Goal: Information Seeking & Learning: Find specific page/section

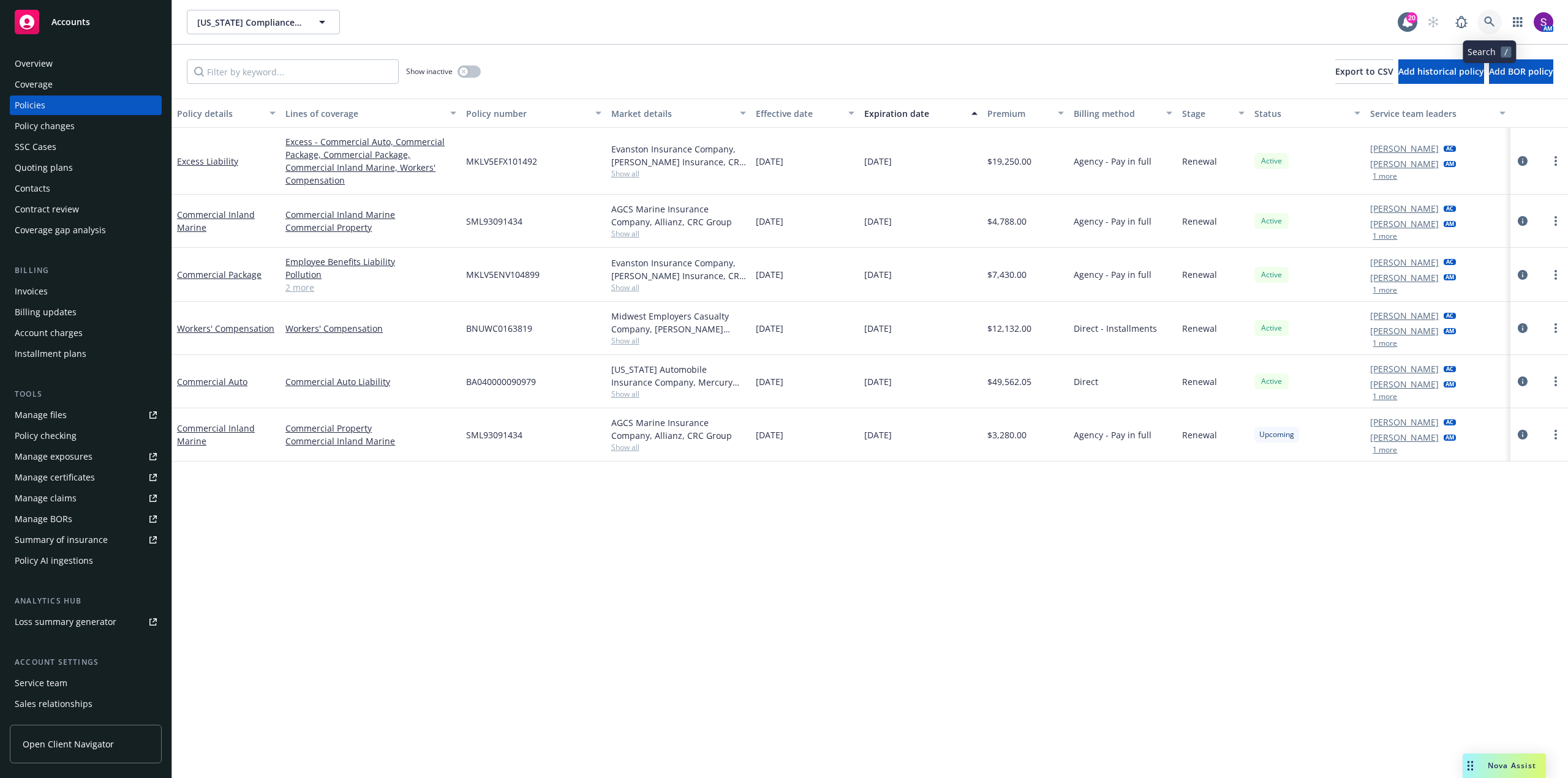
click at [1488, 26] on icon at bounding box center [1489, 22] width 11 height 11
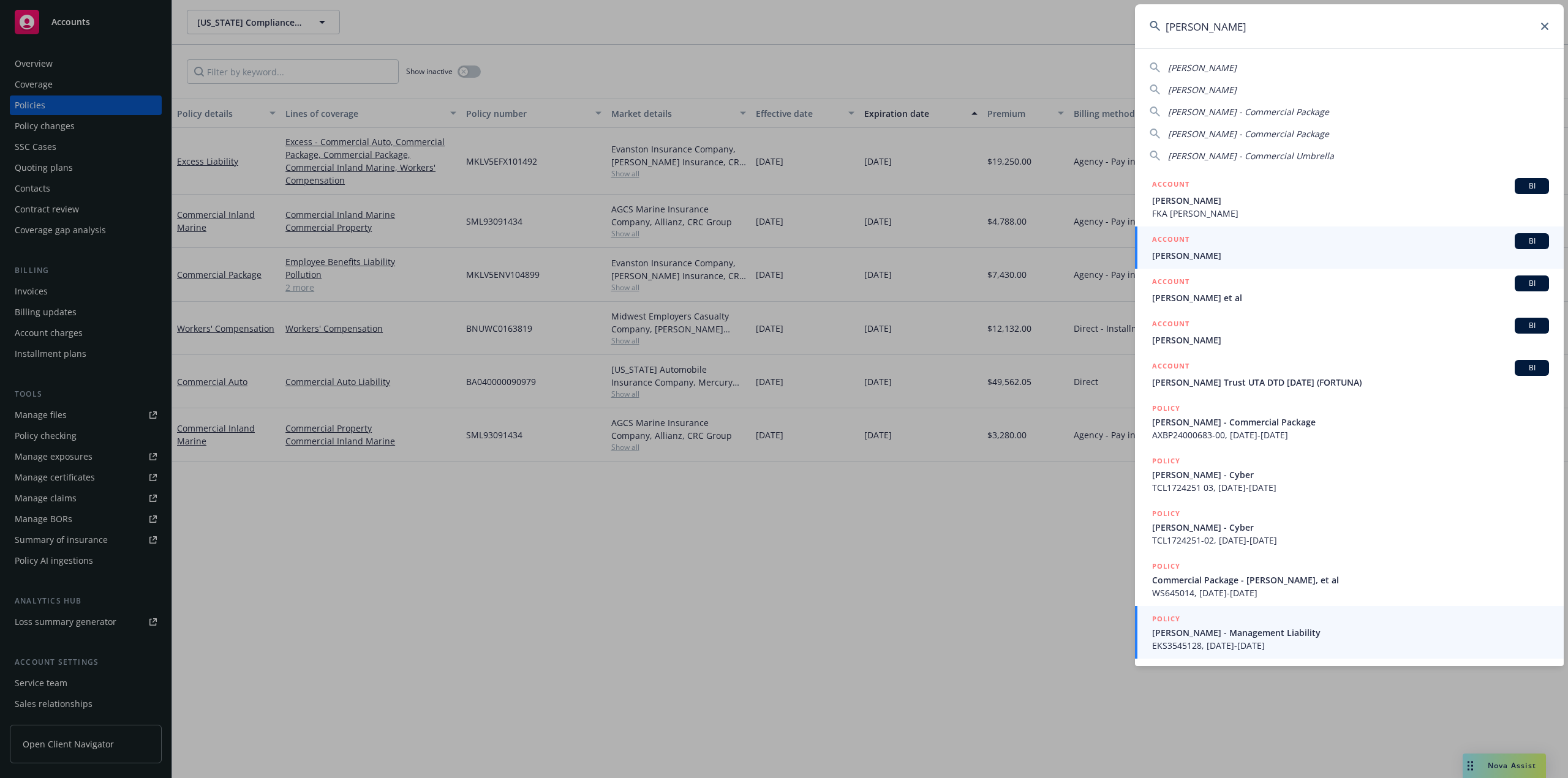
type input "janet ched"
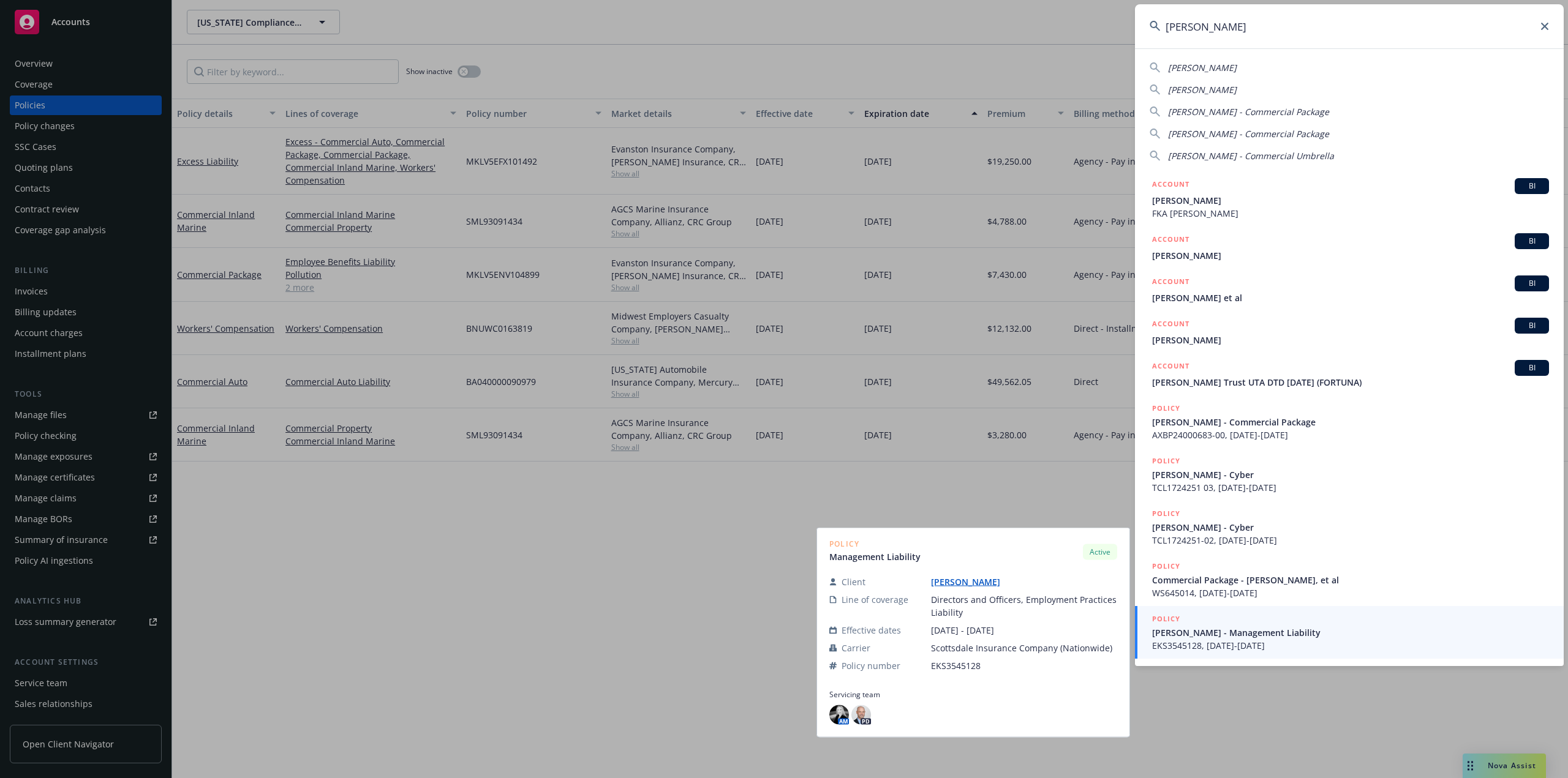
click at [1255, 643] on span "EKS3545128, 10/01/2024-10/01/2025" at bounding box center [1350, 646] width 397 height 13
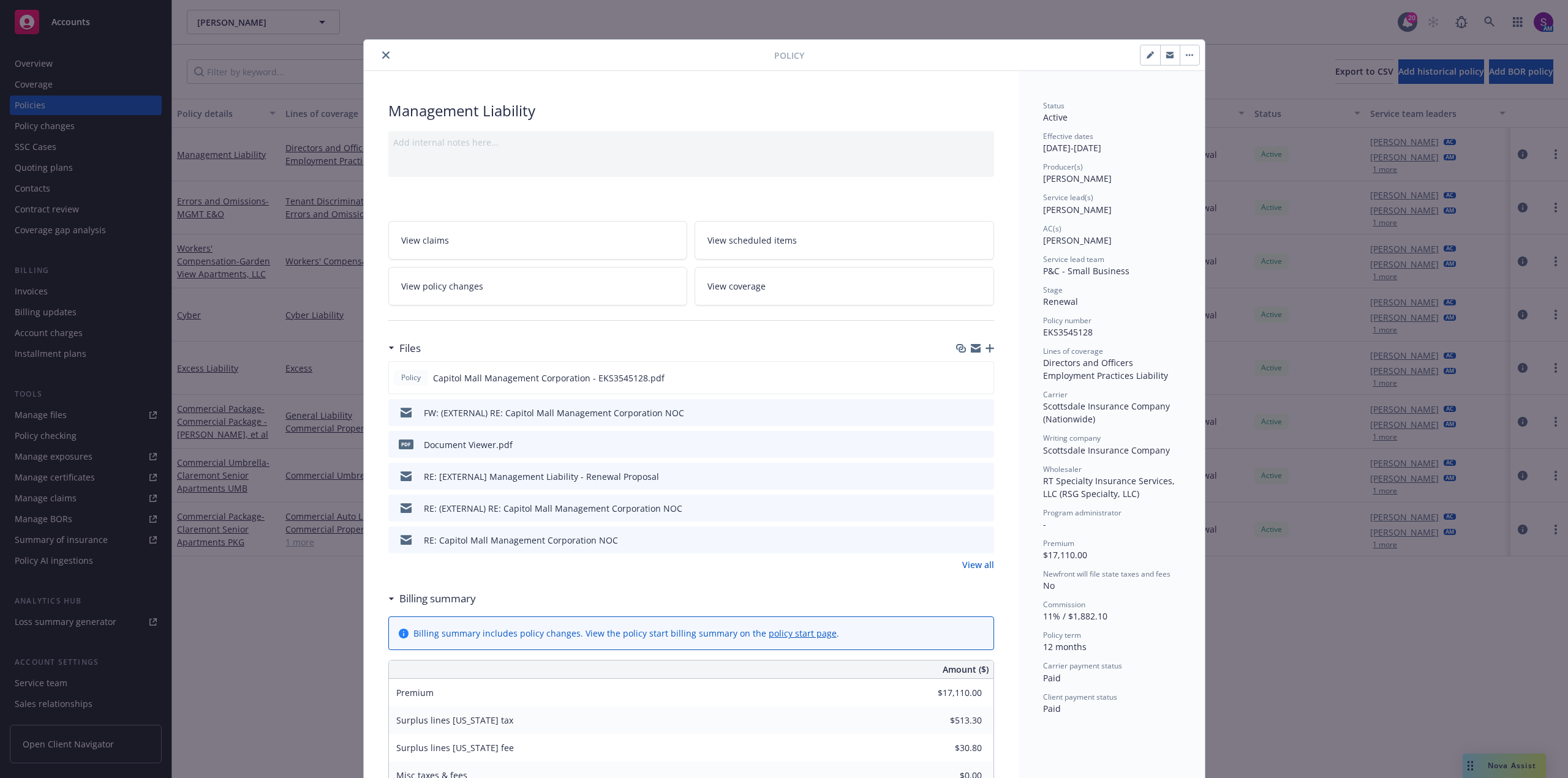
click at [382, 52] on icon "close" at bounding box center [385, 55] width 7 height 7
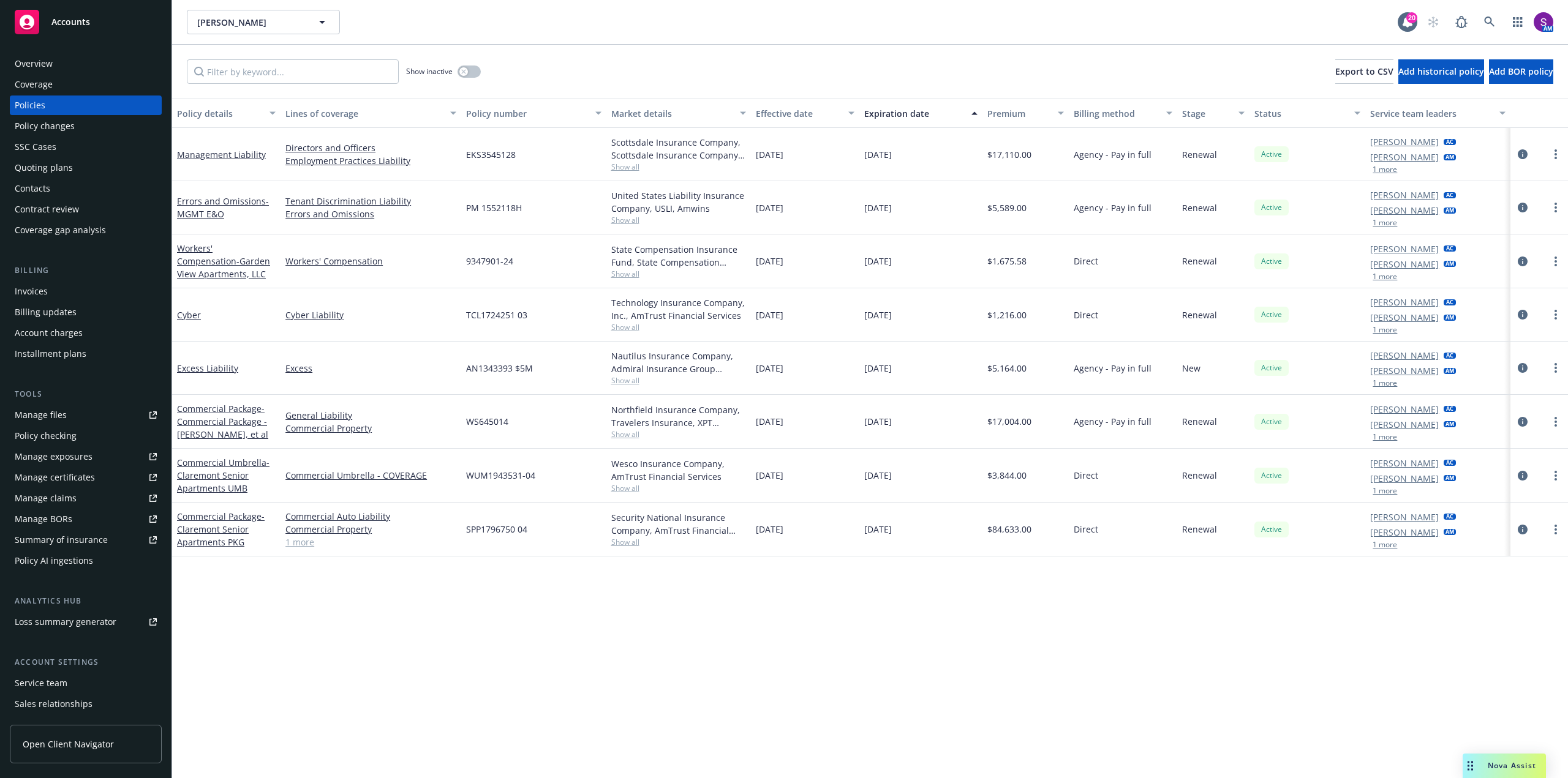
click at [40, 164] on div "Quoting plans" at bounding box center [43, 167] width 58 height 20
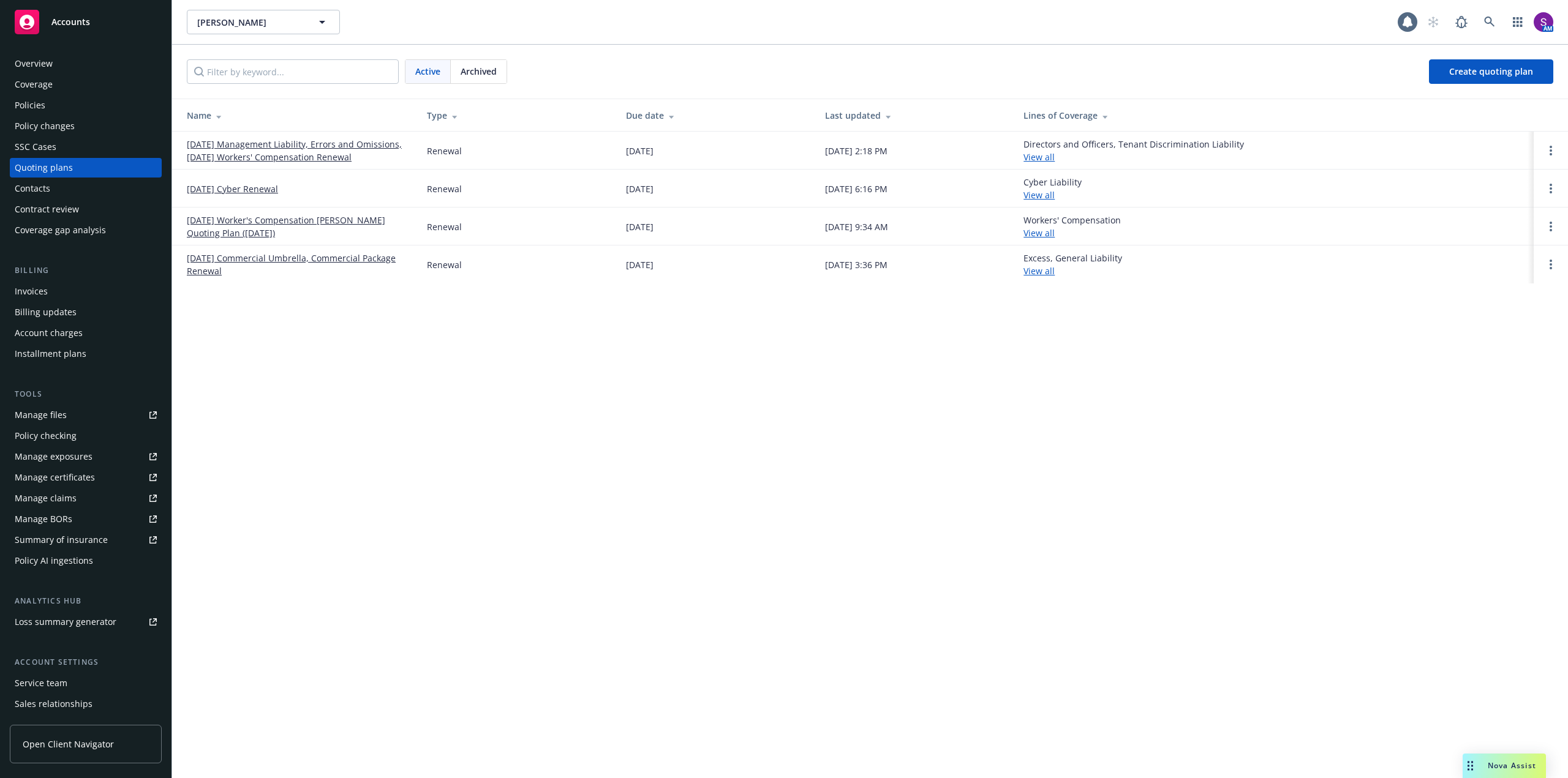
click at [253, 150] on link "10/01/25 Management Liability, Errors and Omissions, 10/18/25 Workers' Compensa…" at bounding box center [297, 151] width 221 height 26
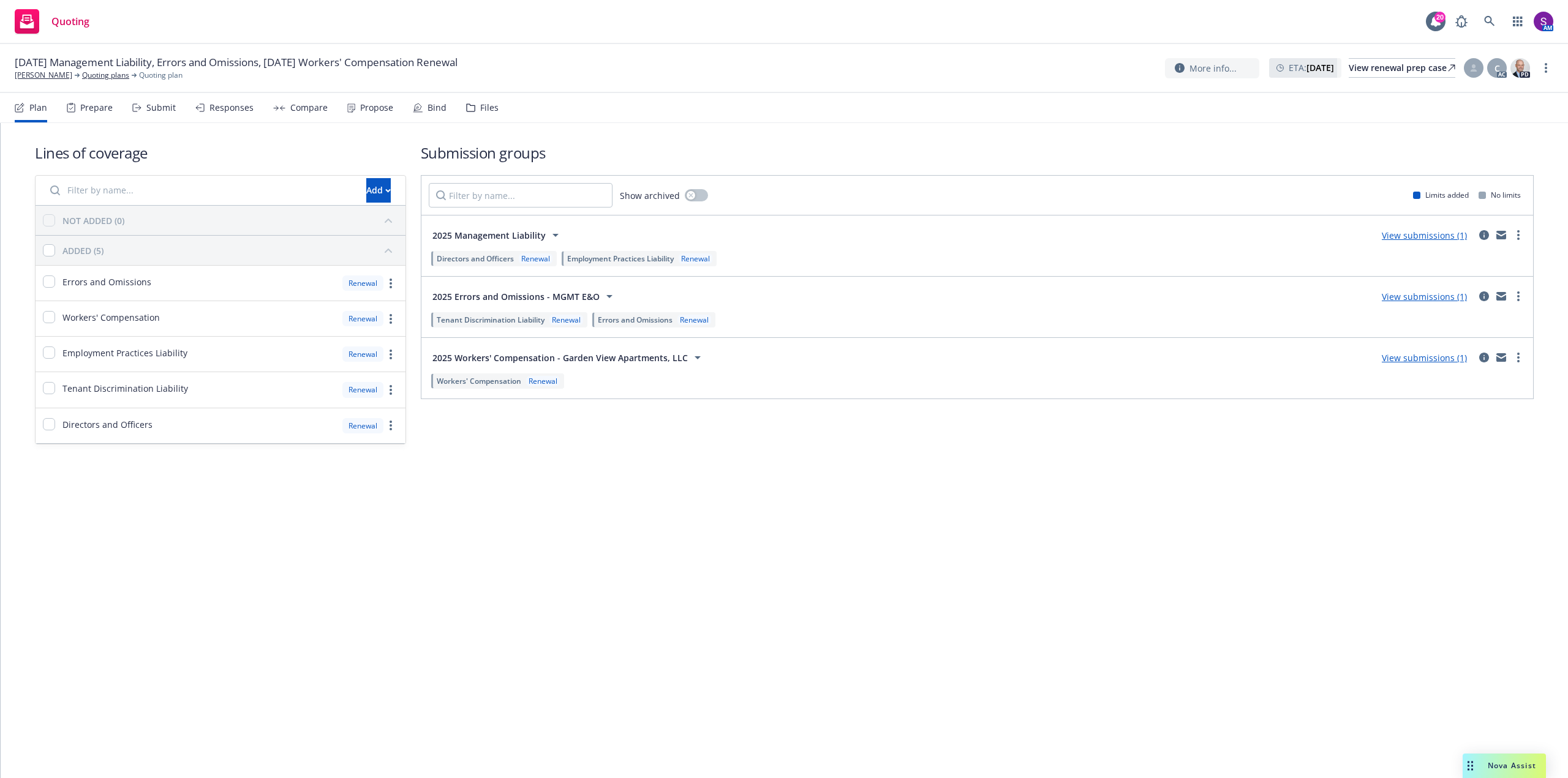
click at [378, 113] on div "Propose" at bounding box center [377, 108] width 33 height 10
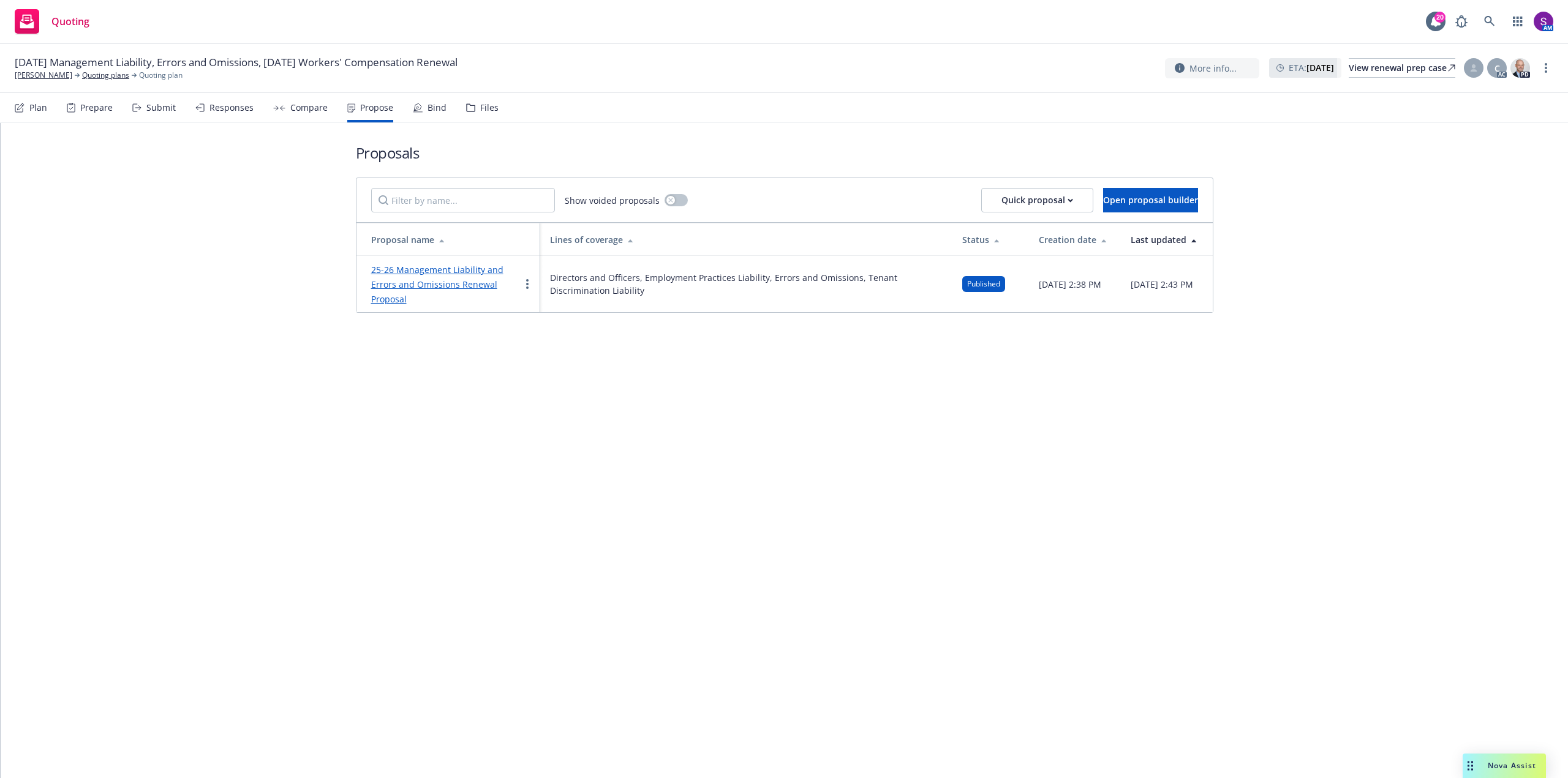
click at [423, 279] on link "25-26 Management Liability and Errors and Omissions Renewal Proposal" at bounding box center [437, 284] width 132 height 41
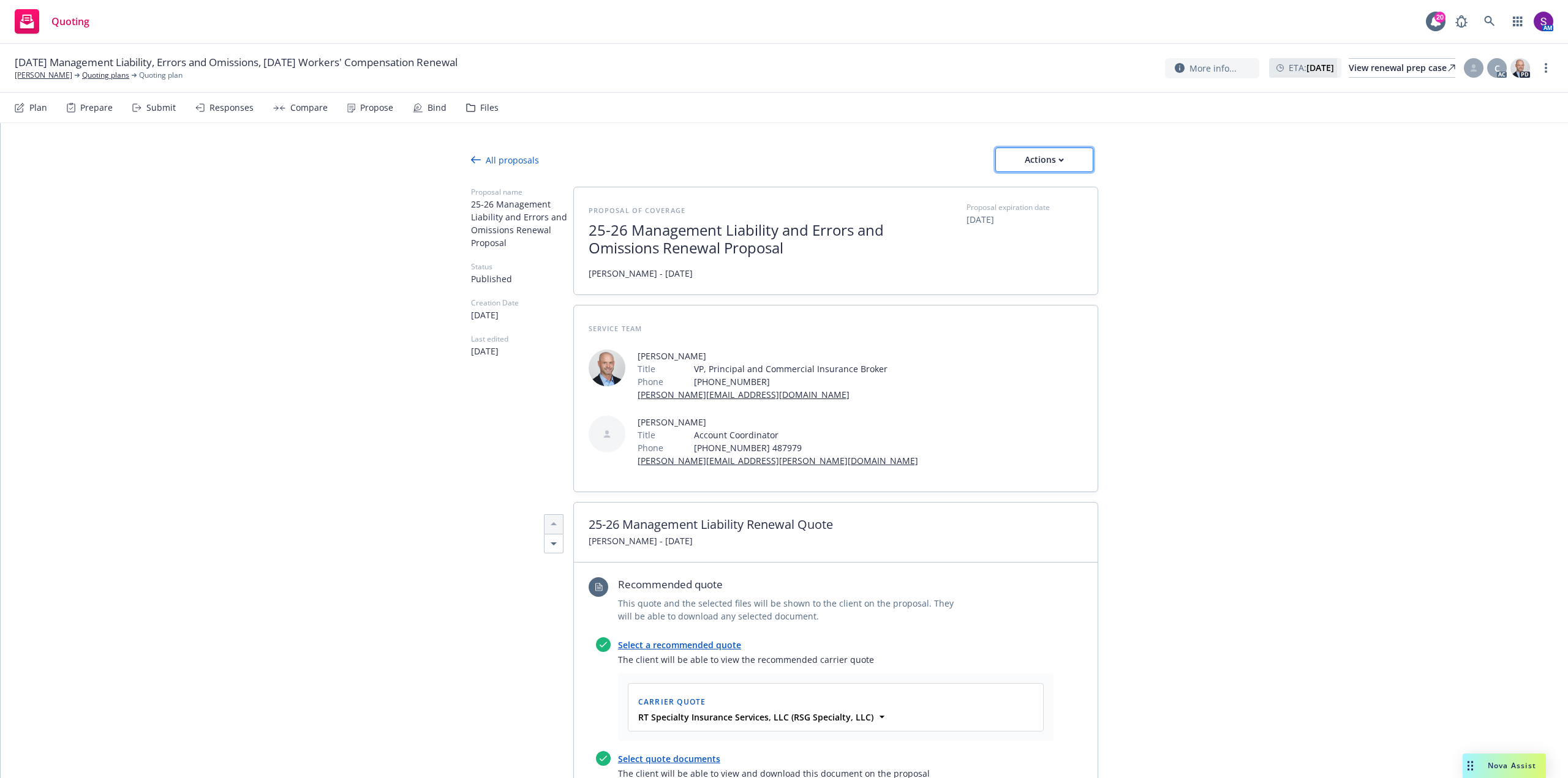
click at [1049, 165] on div "Actions" at bounding box center [1044, 160] width 58 height 23
click at [1035, 193] on span "Copy proposal link" at bounding box center [1044, 192] width 106 height 12
type textarea "x"
click at [43, 77] on link "[PERSON_NAME]" at bounding box center [43, 75] width 58 height 11
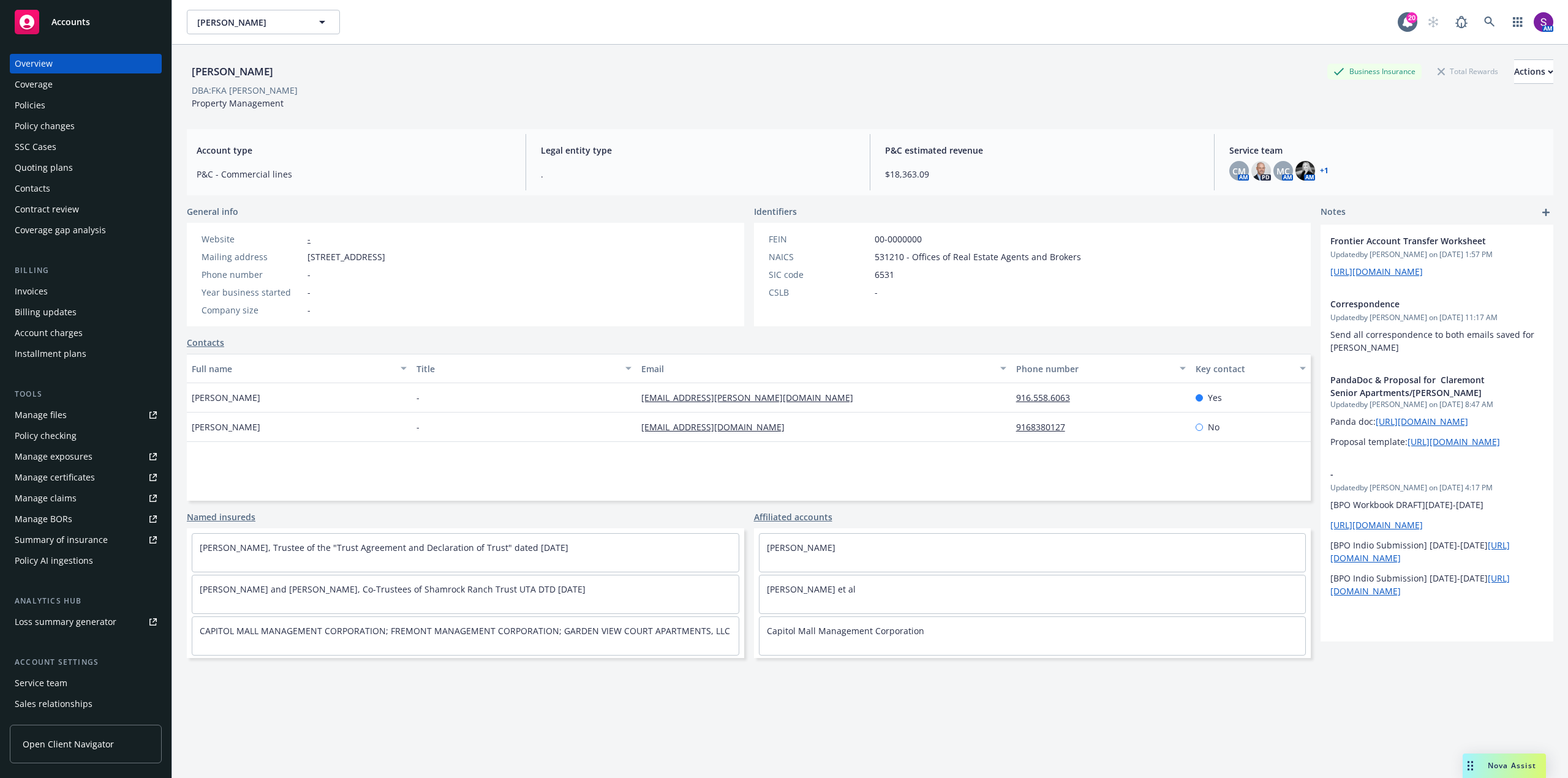
click at [43, 101] on div "Policies" at bounding box center [30, 105] width 30 height 20
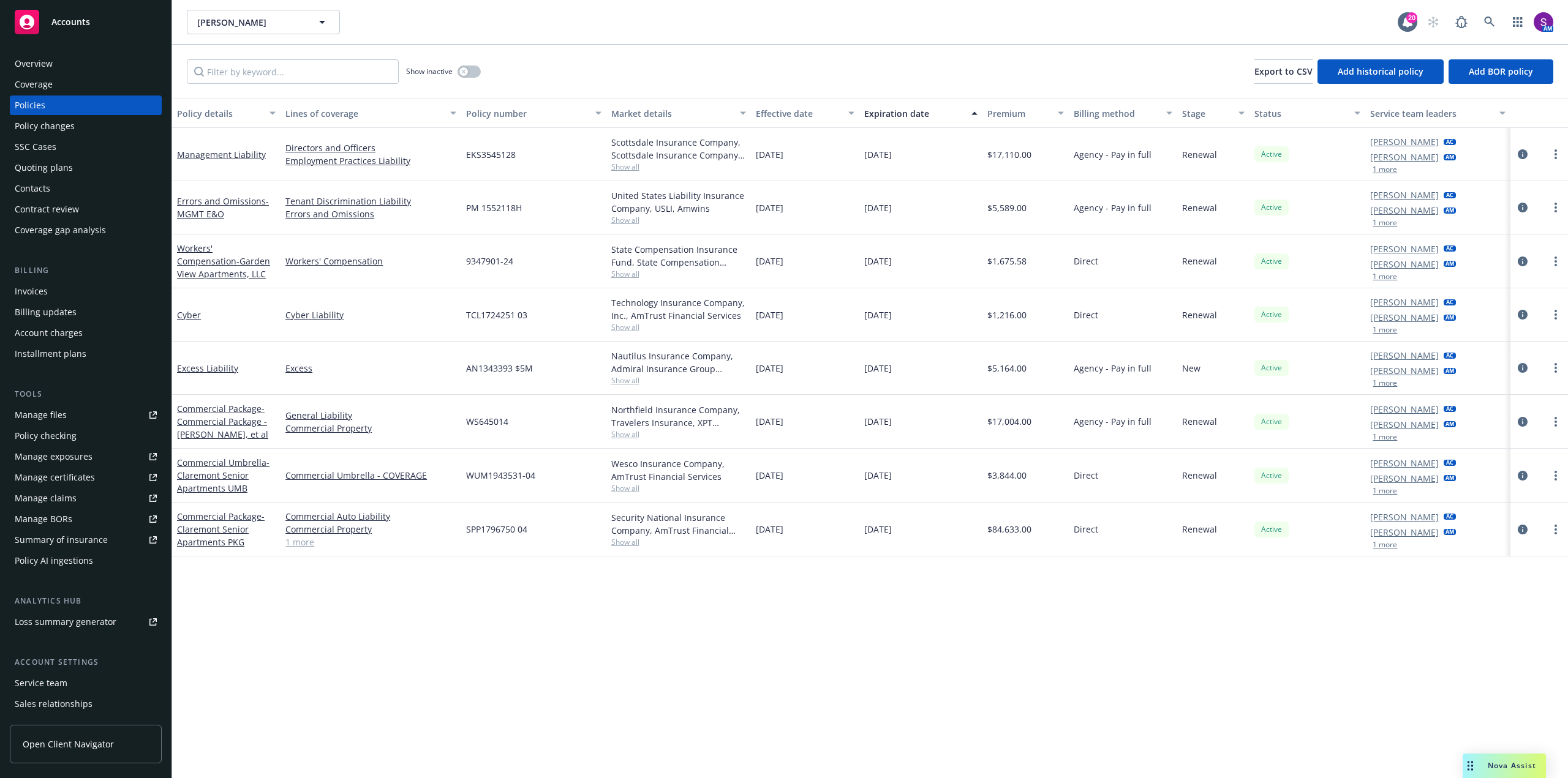
click at [45, 288] on div "Invoices" at bounding box center [31, 291] width 33 height 20
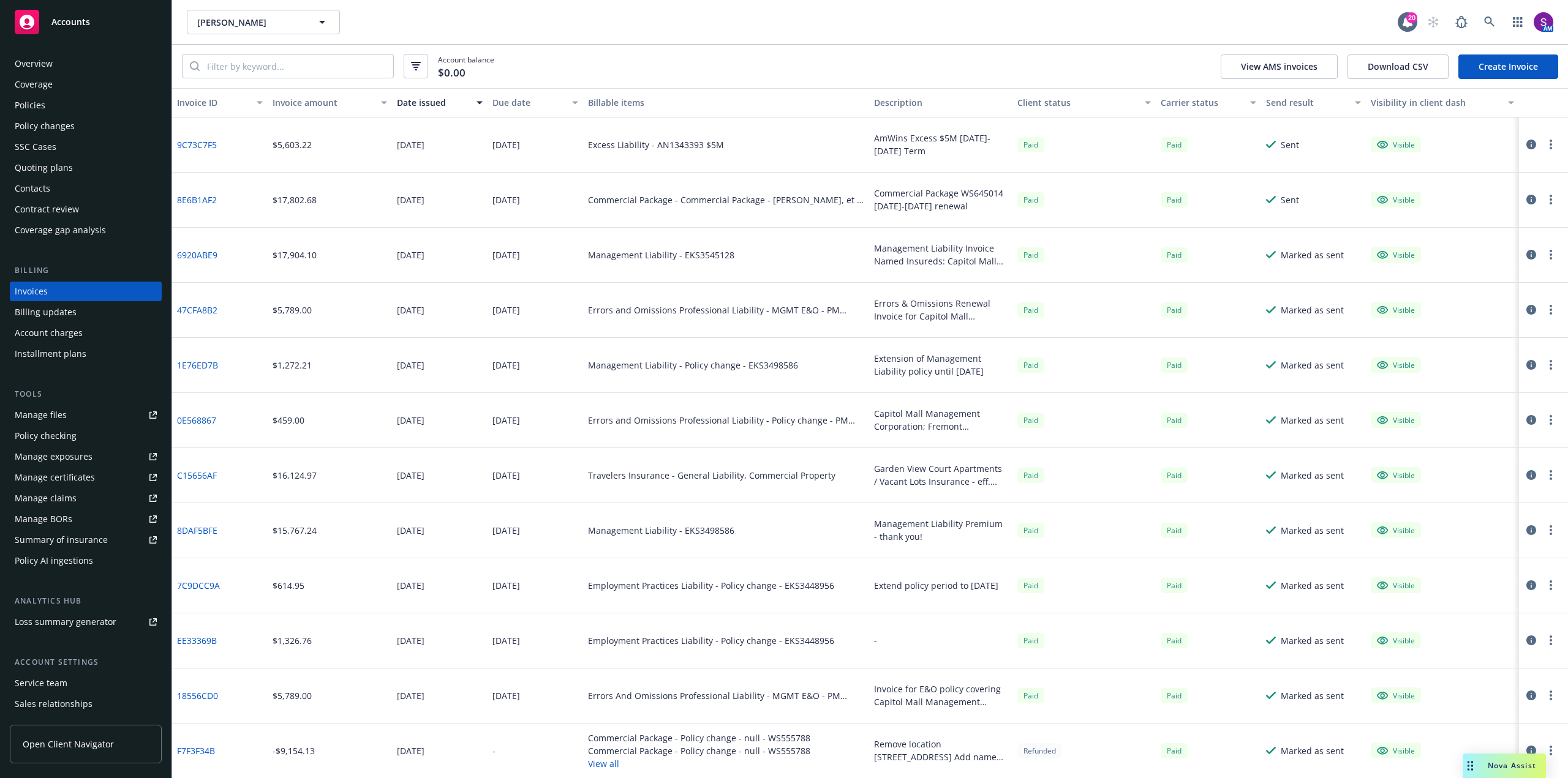
click at [50, 66] on div "Overview" at bounding box center [33, 64] width 38 height 20
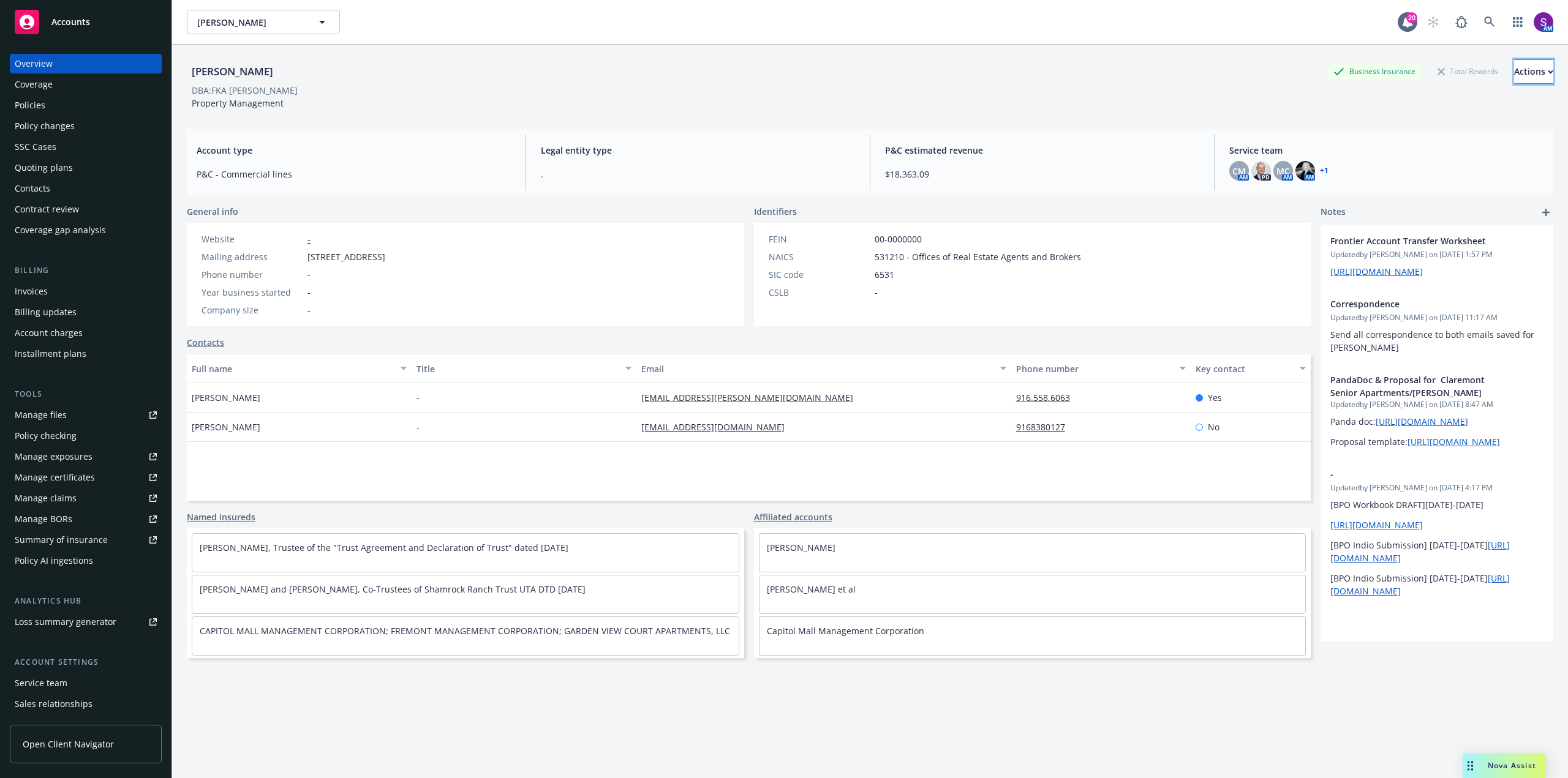
click at [1514, 75] on div "Actions" at bounding box center [1533, 72] width 39 height 23
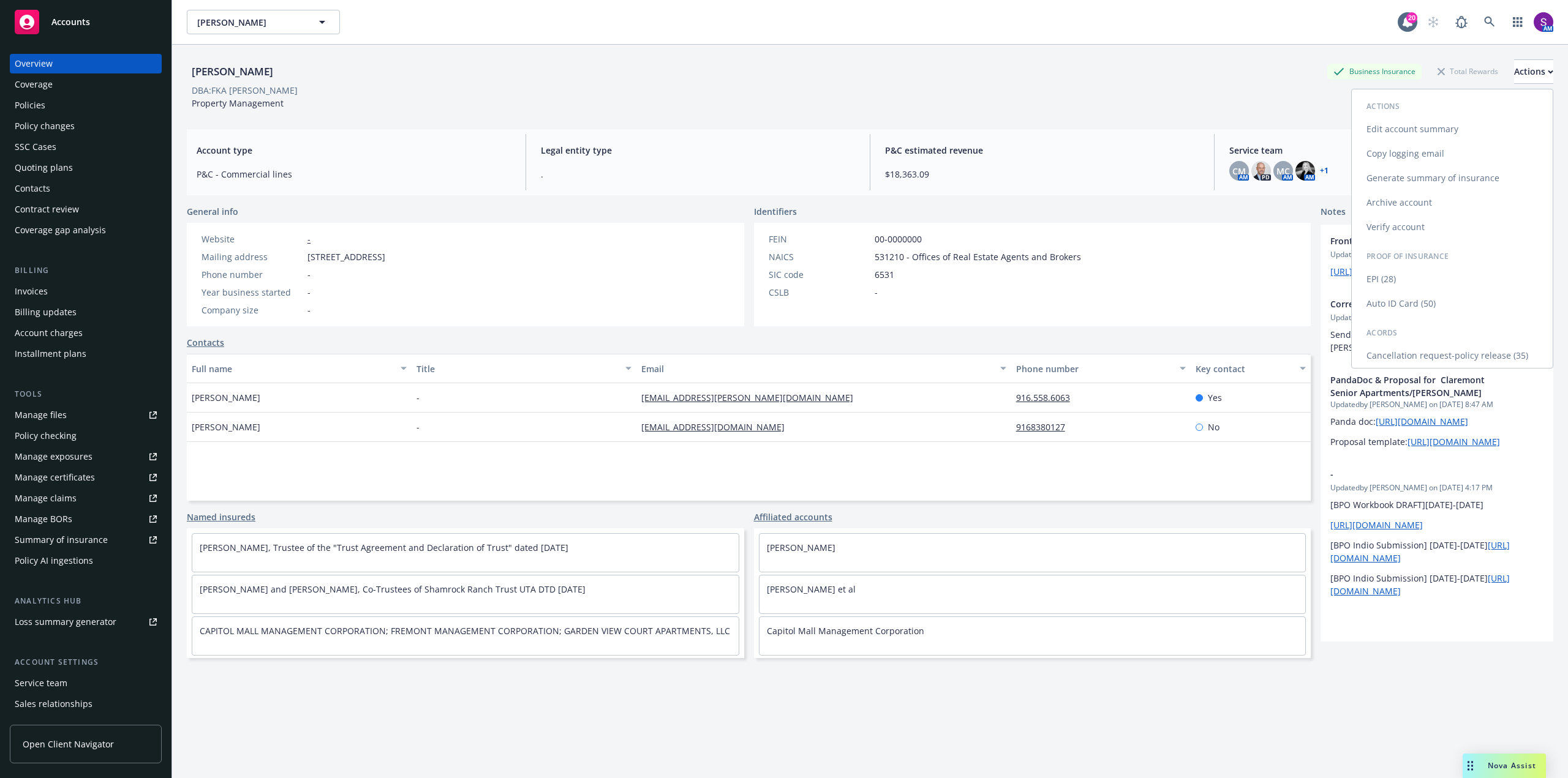
click at [1387, 155] on link "Copy logging email" at bounding box center [1452, 154] width 201 height 25
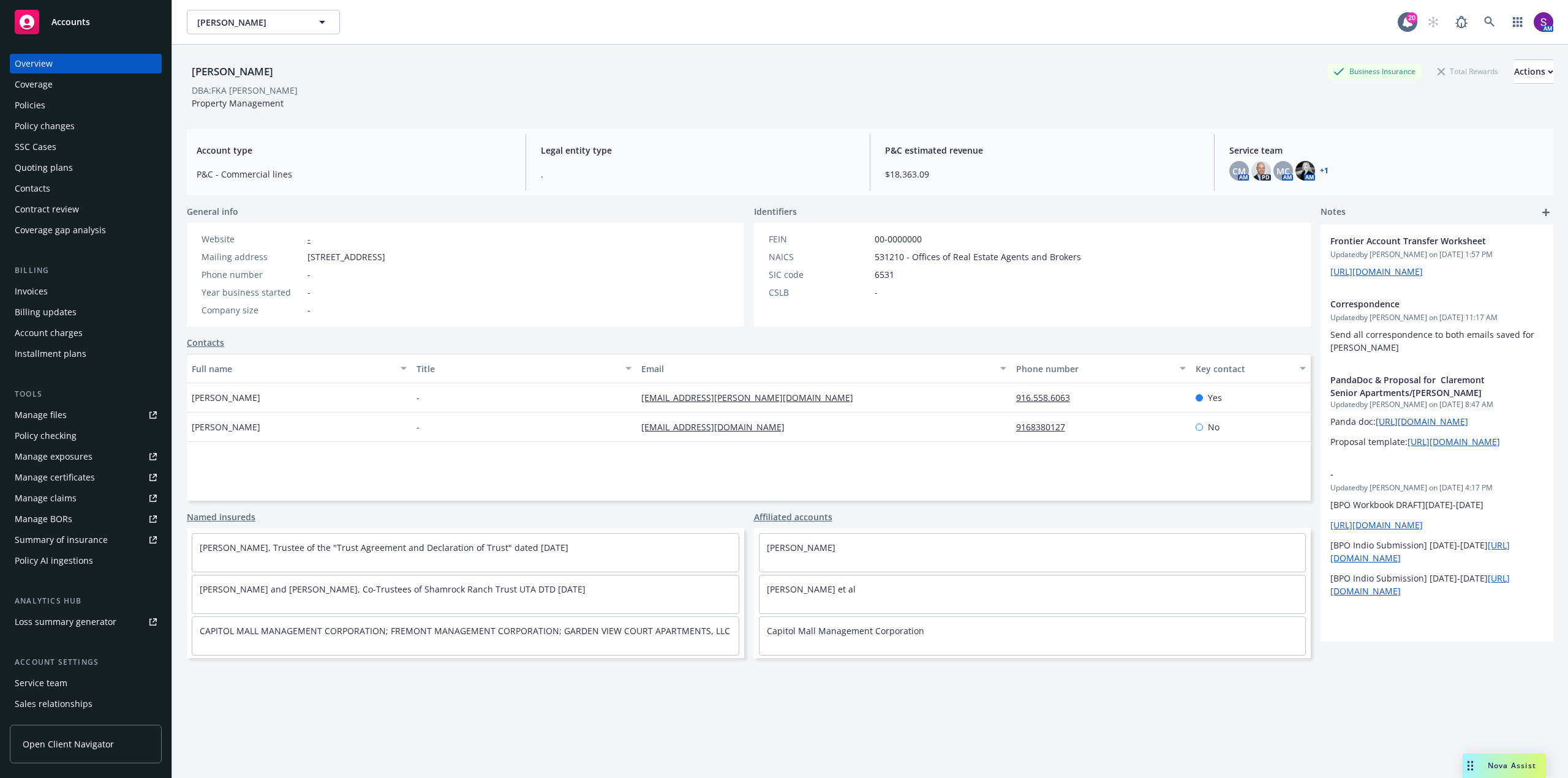
click at [63, 107] on div "Policies" at bounding box center [85, 105] width 142 height 20
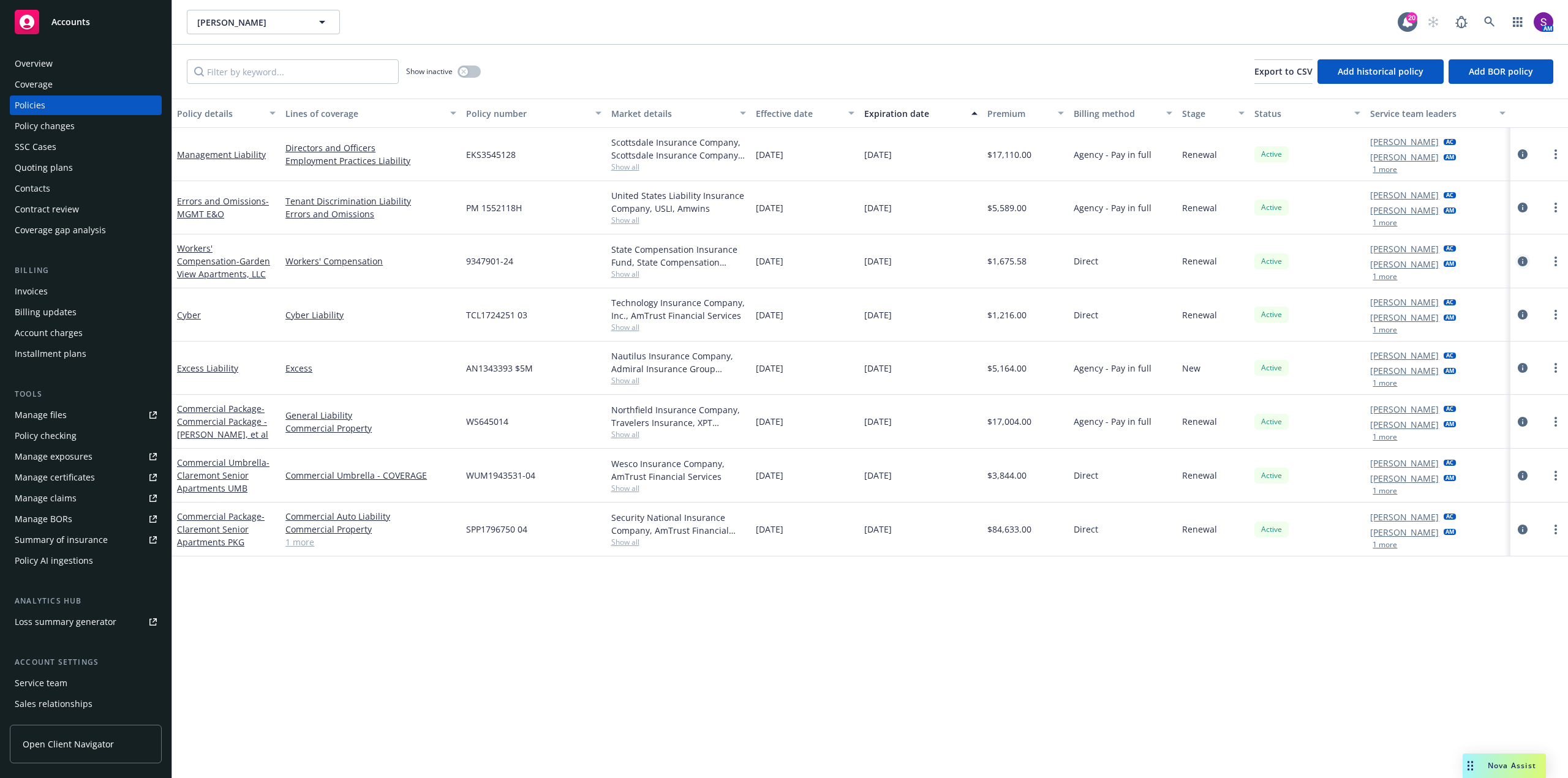
click at [1525, 259] on icon "circleInformation" at bounding box center [1522, 262] width 10 height 10
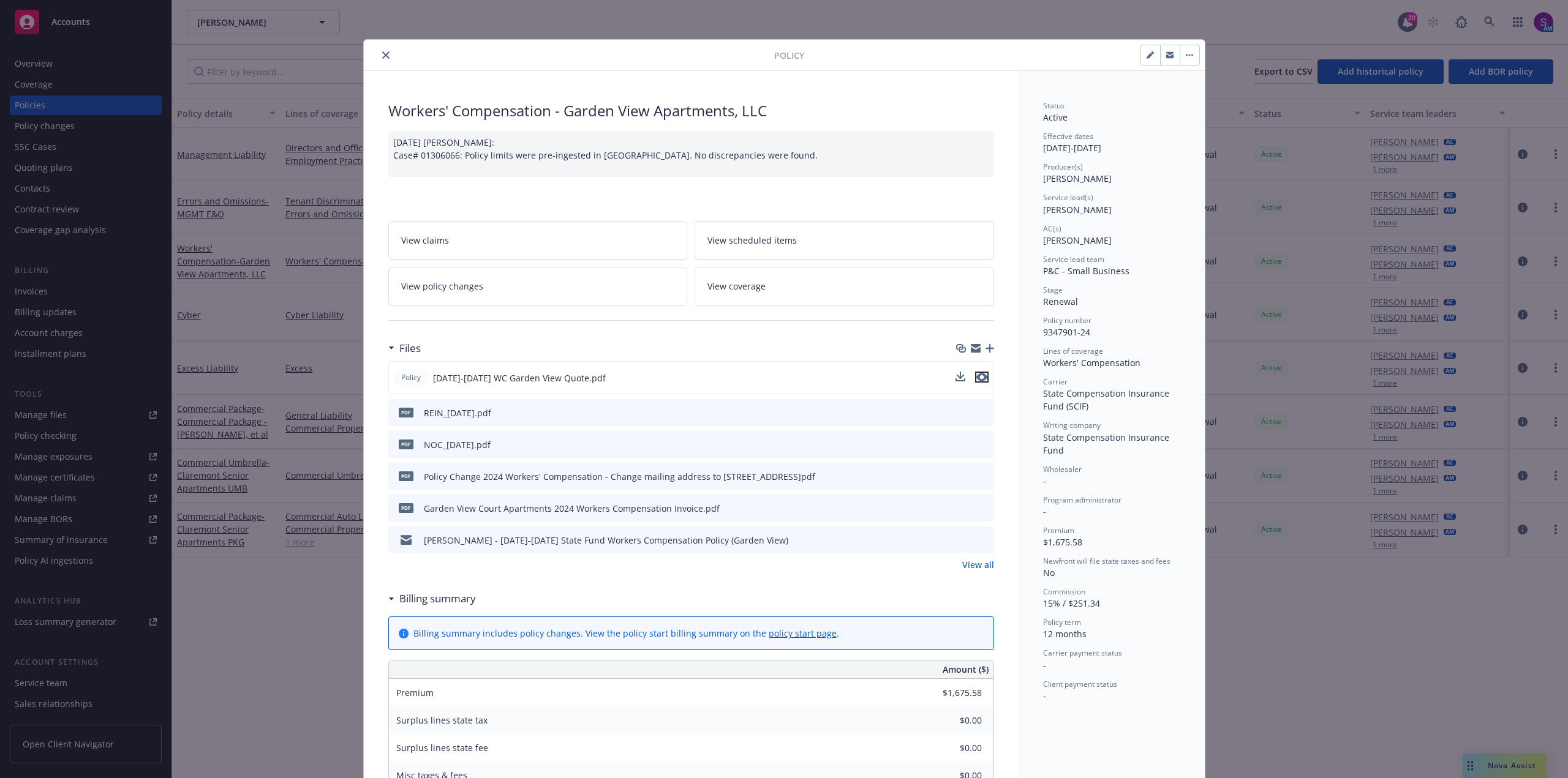
click at [983, 376] on button "preview file" at bounding box center [981, 377] width 14 height 11
click at [382, 51] on icon "close" at bounding box center [385, 55] width 7 height 7
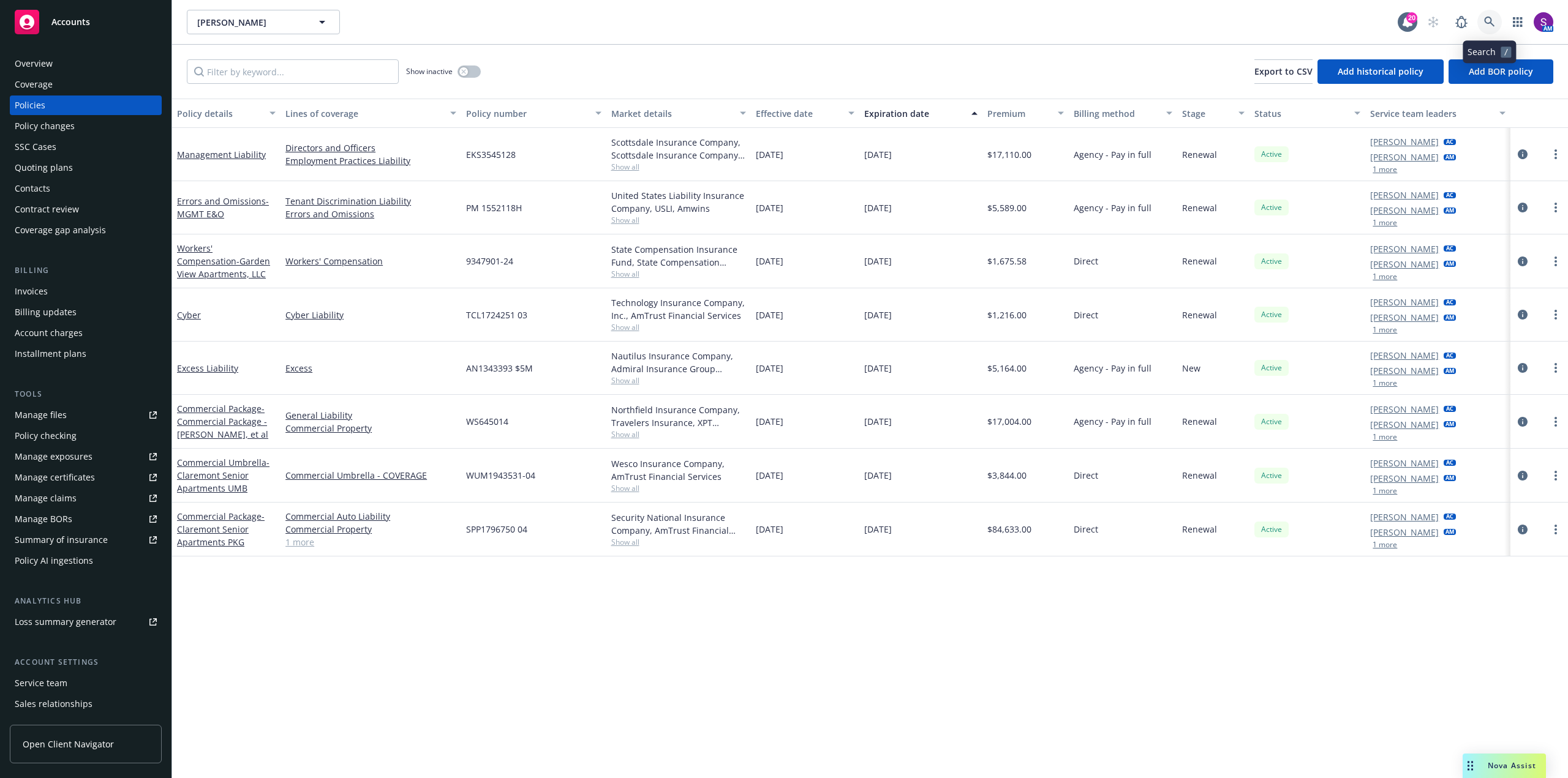
click at [1488, 22] on icon at bounding box center [1489, 22] width 11 height 11
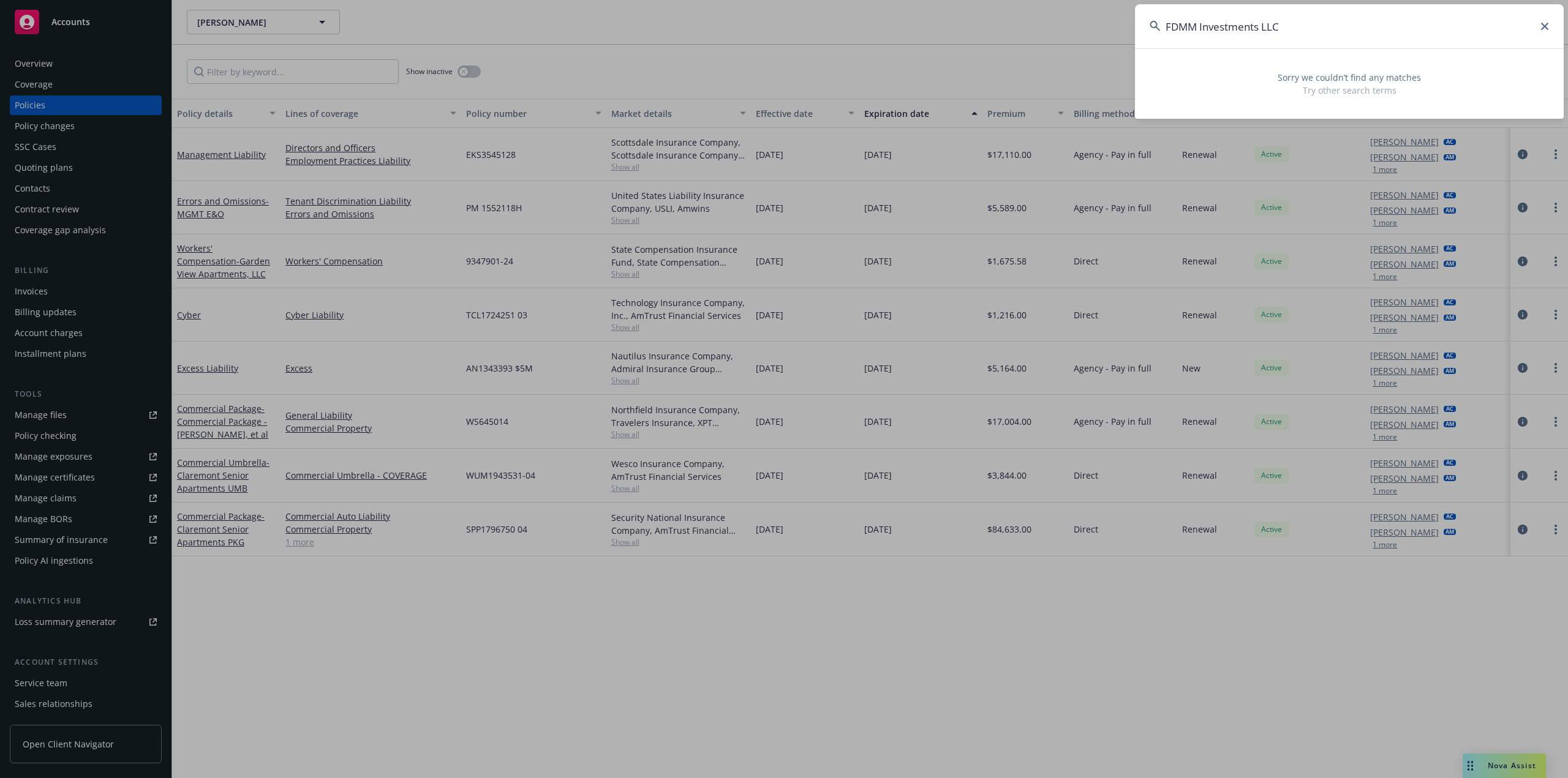
type input "FDMM Investments LLC"
click at [1313, 34] on input "FDMM Investments LLC" at bounding box center [1349, 26] width 429 height 44
drag, startPoint x: 1269, startPoint y: 31, endPoint x: 1162, endPoint y: 32, distance: 107.0
click at [1162, 32] on input "FDMM Investments LLC" at bounding box center [1349, 26] width 429 height 44
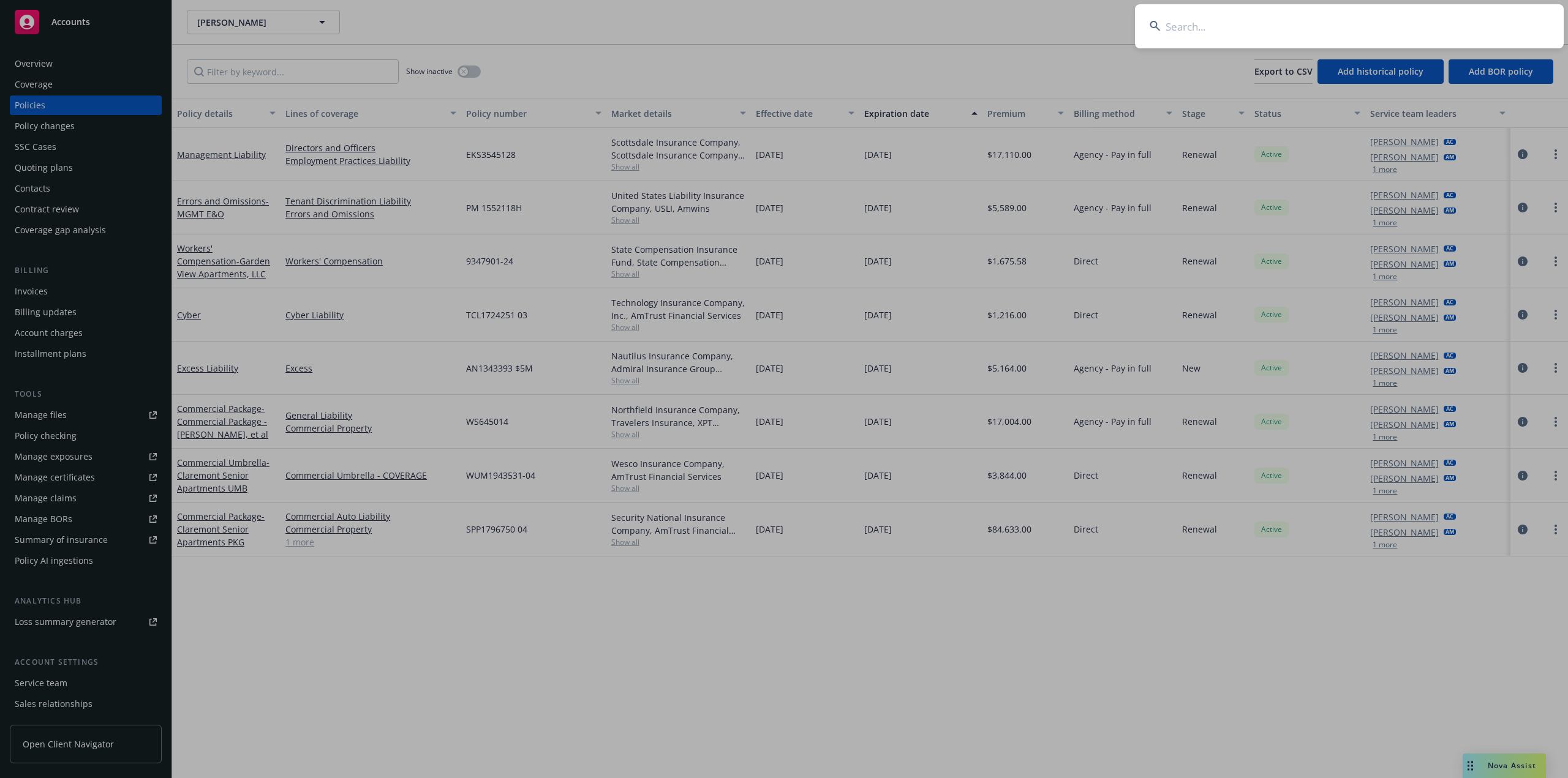
click at [1190, 26] on input at bounding box center [1349, 26] width 429 height 44
paste input "FDMM Investments"
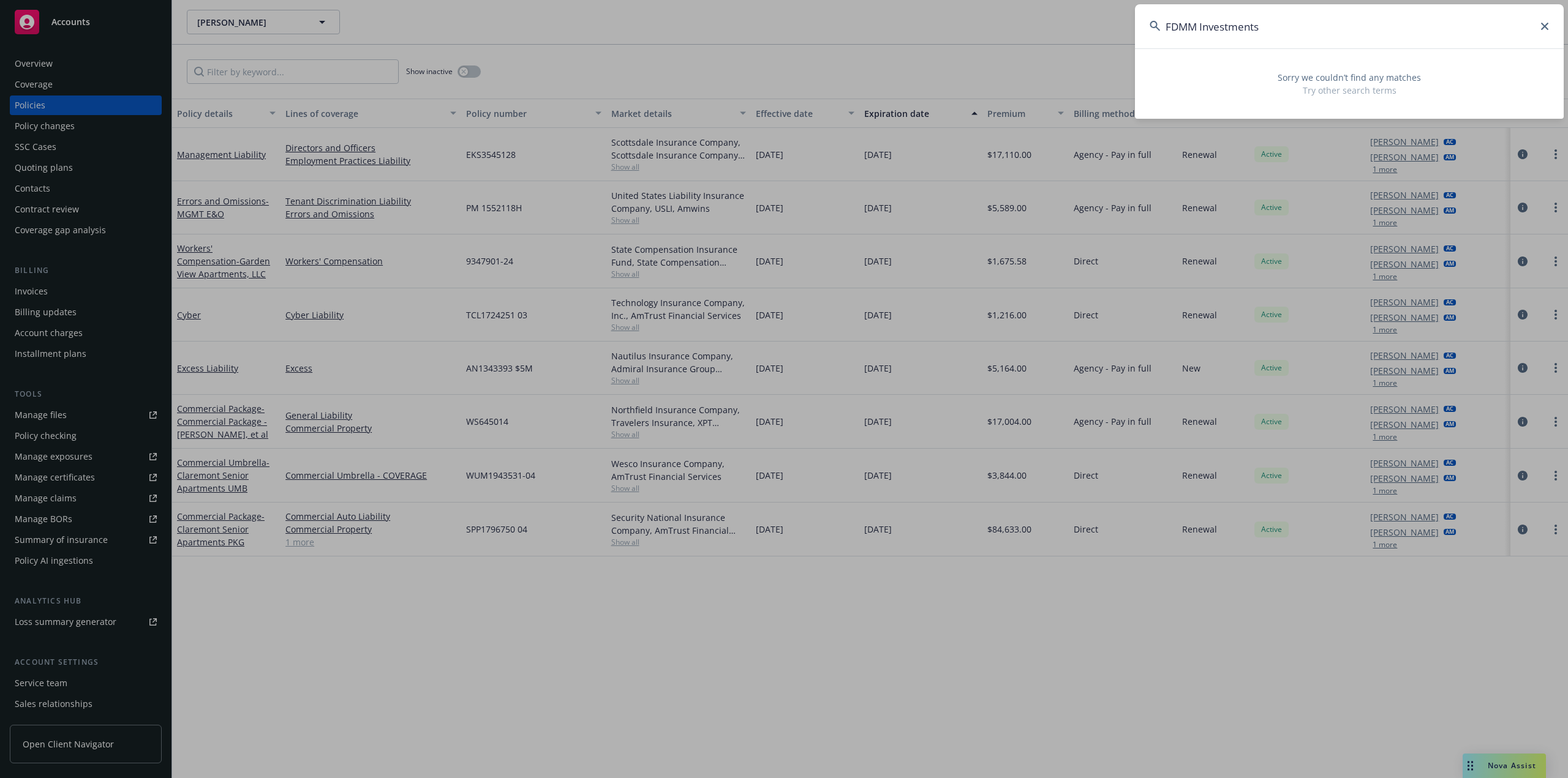
type input "FDMM Investments"
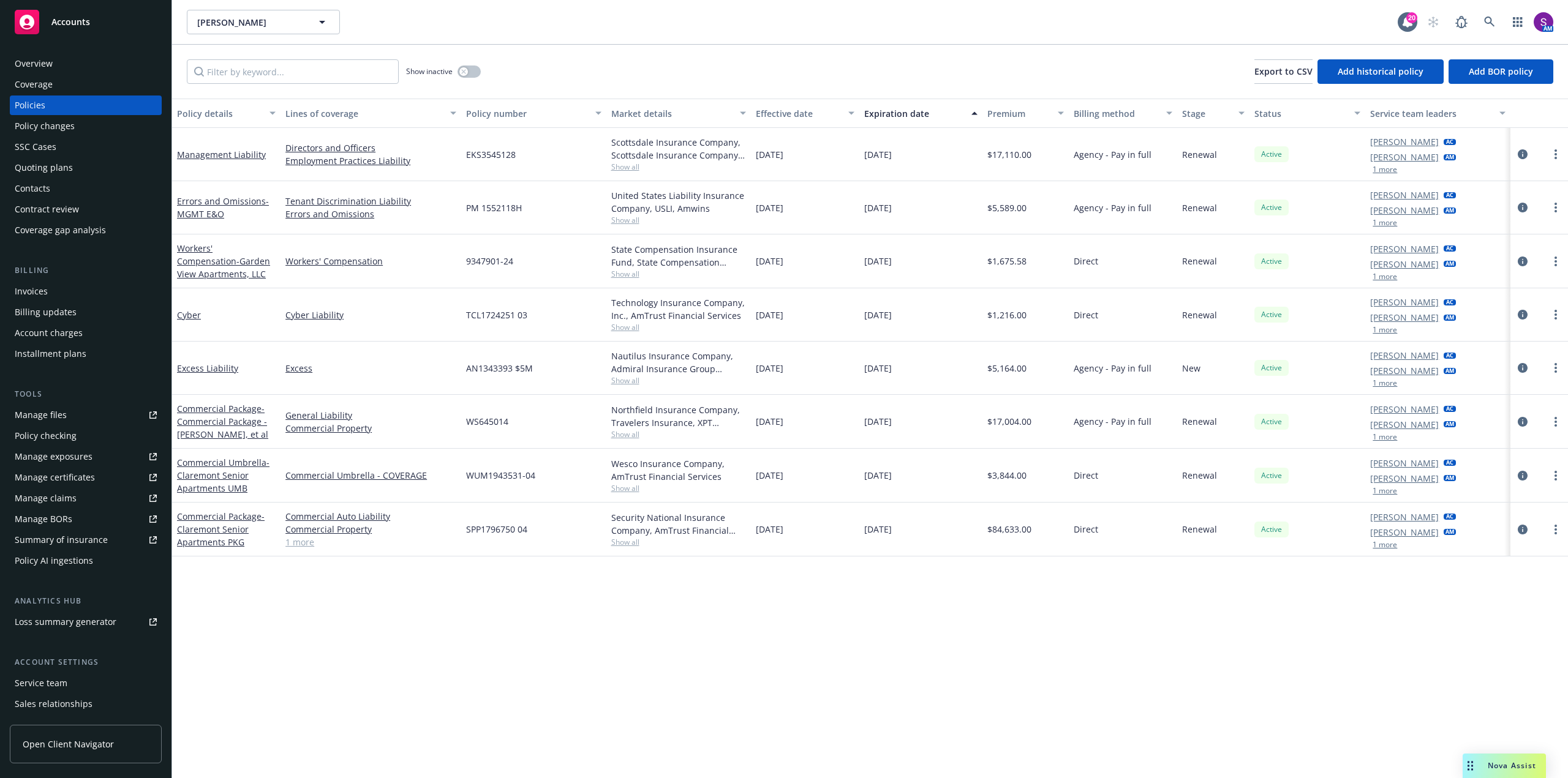
click at [1517, 768] on span "Nova Assist" at bounding box center [1512, 766] width 48 height 10
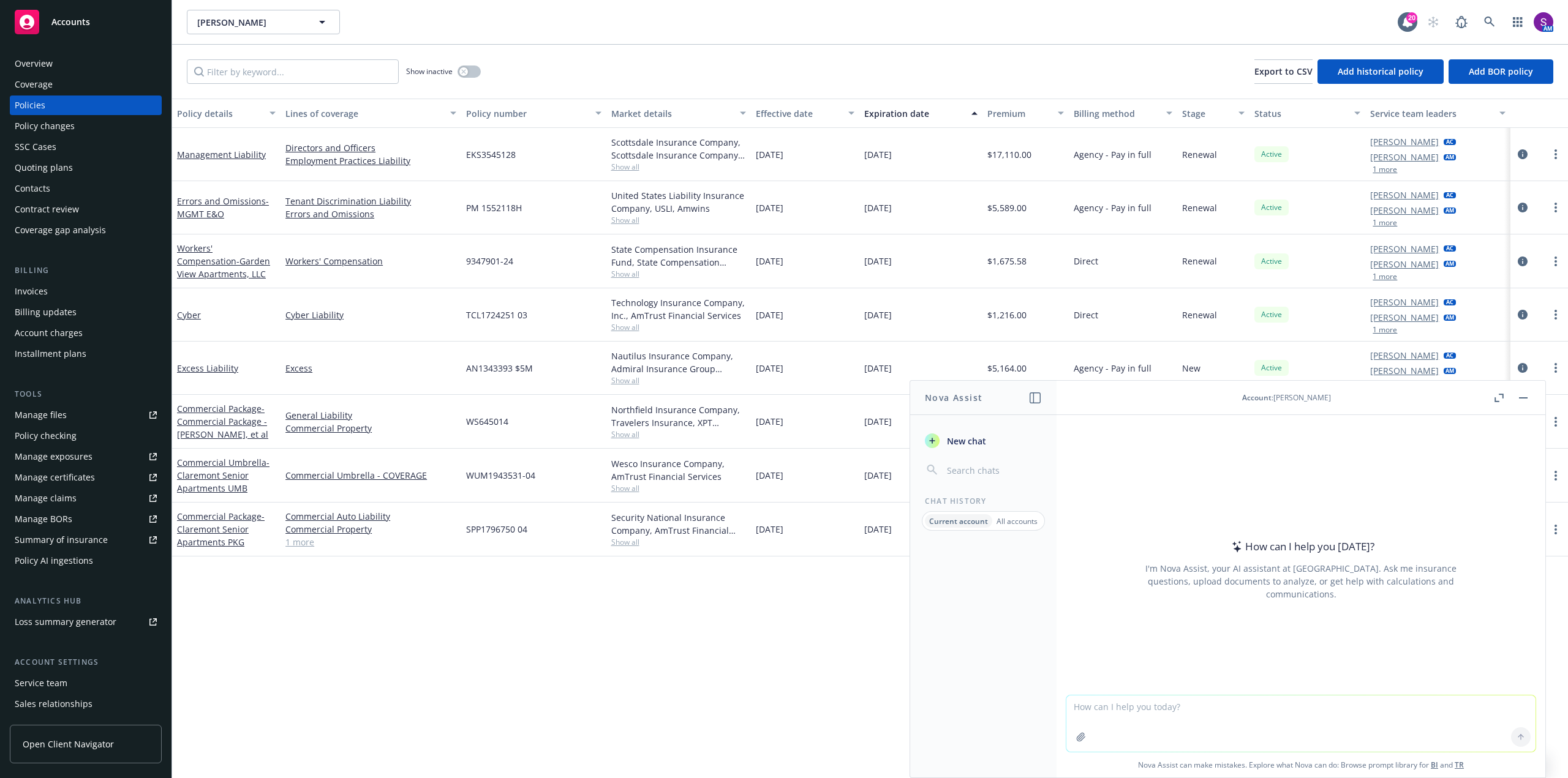
click at [949, 526] on div "Current account" at bounding box center [958, 521] width 67 height 14
click at [1041, 523] on div "Current account All accounts" at bounding box center [983, 521] width 123 height 20
click at [1005, 518] on p "All accounts" at bounding box center [1017, 521] width 41 height 10
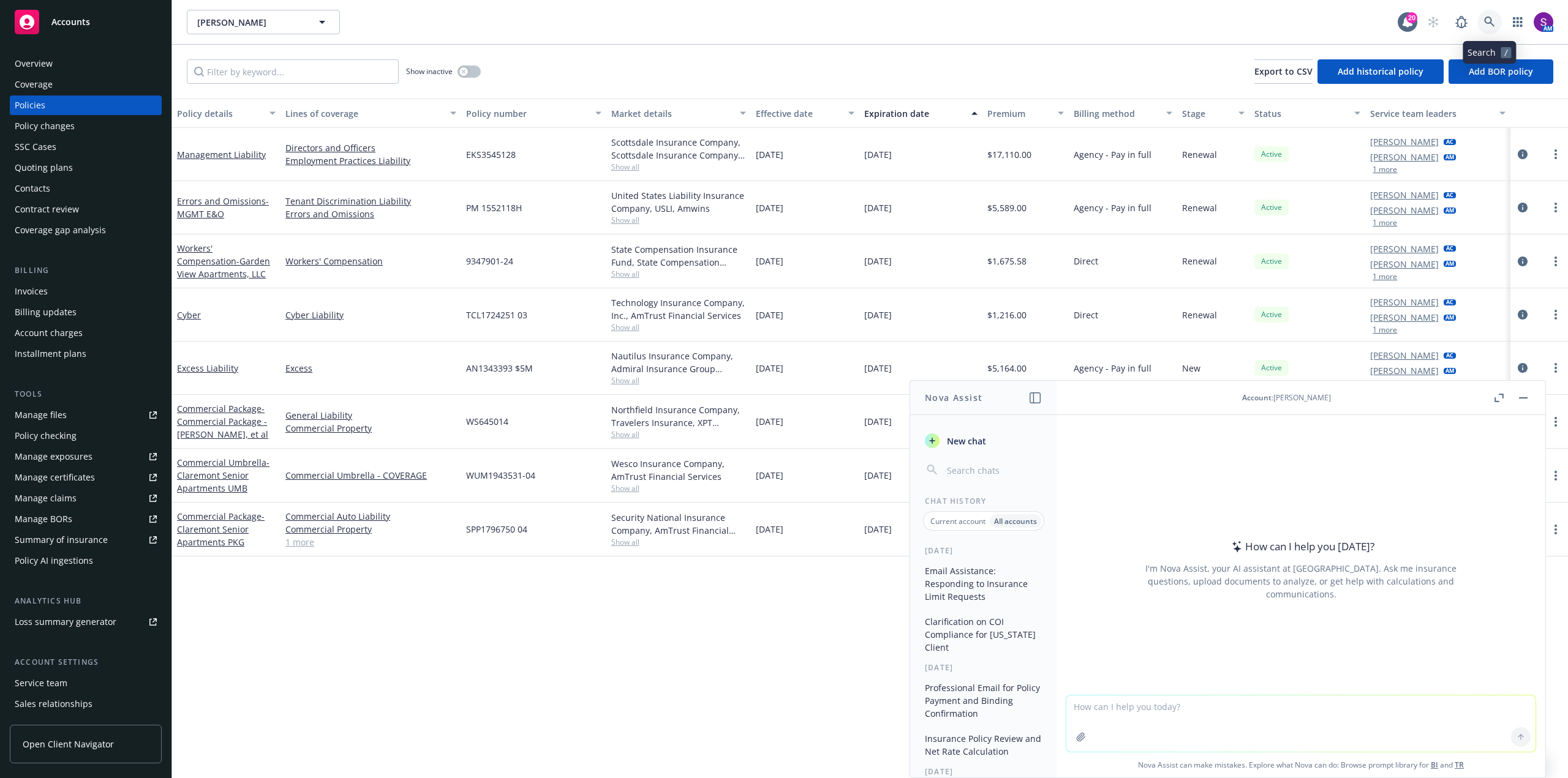
click at [1486, 23] on icon at bounding box center [1489, 22] width 10 height 10
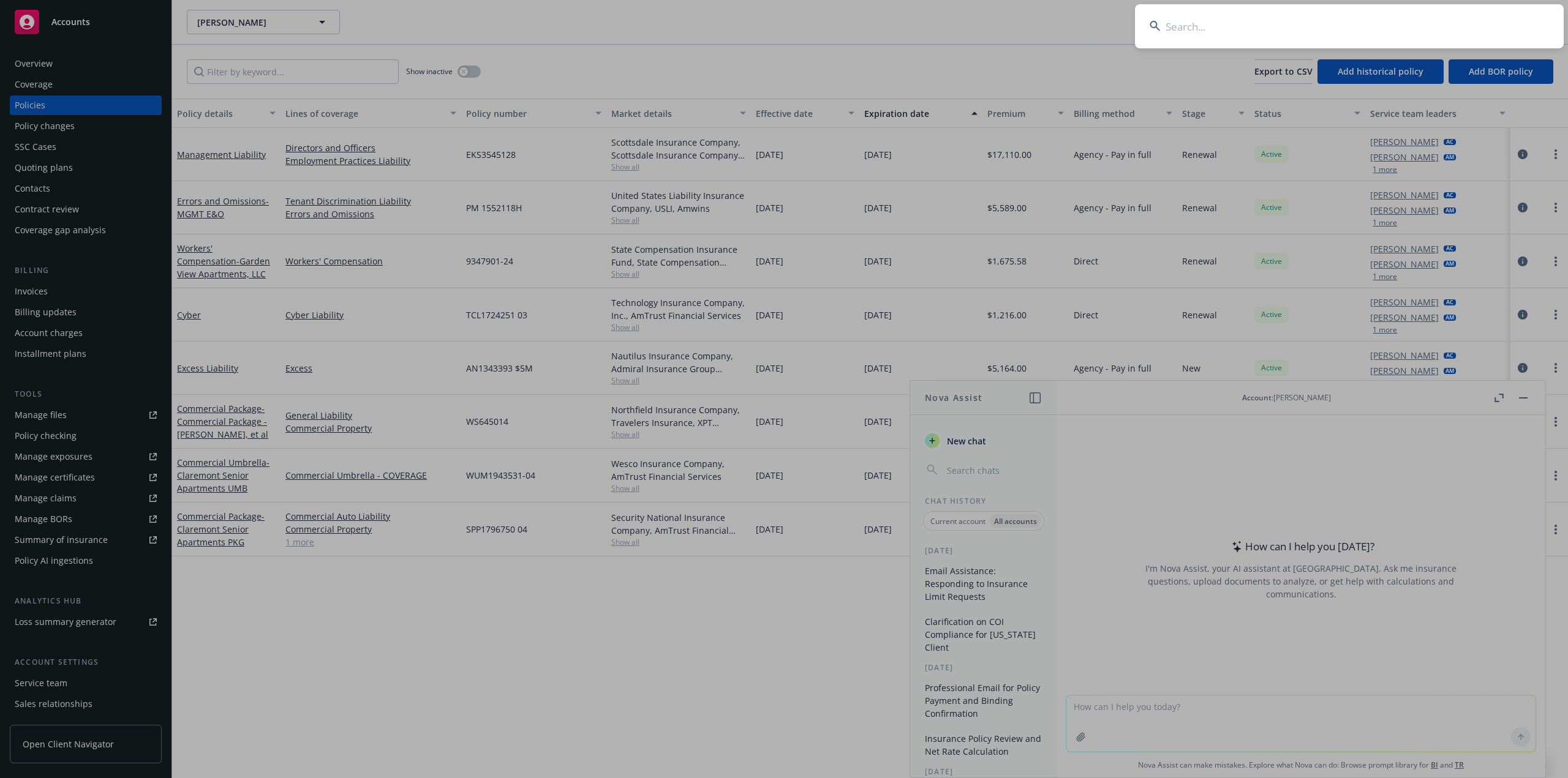
click at [1306, 26] on input at bounding box center [1349, 26] width 429 height 44
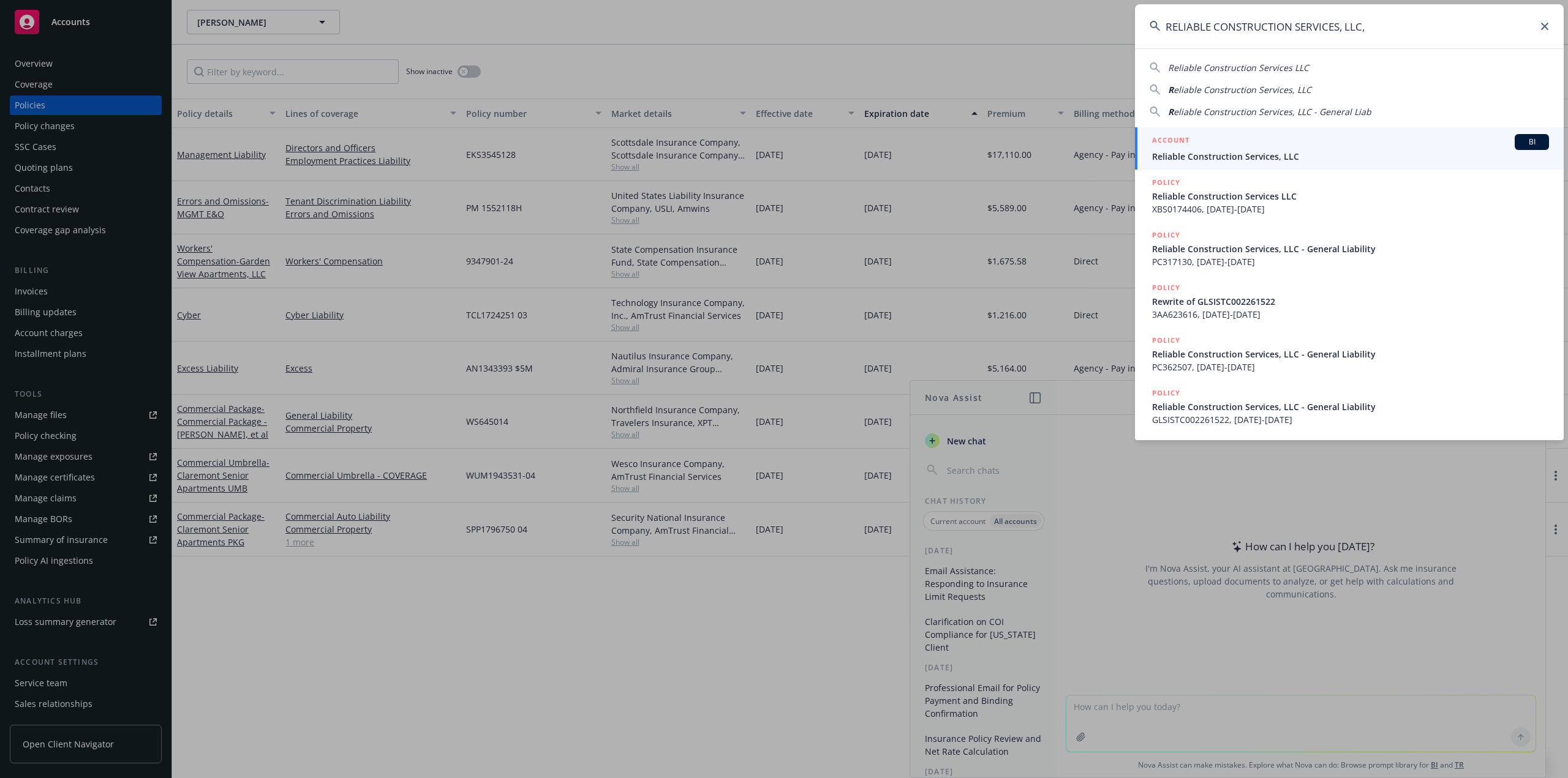
type input "RELIABLE CONSTRUCTION SERVICES, LLC,"
click at [1204, 155] on span "Reliable Construction Services, LLC" at bounding box center [1350, 156] width 397 height 13
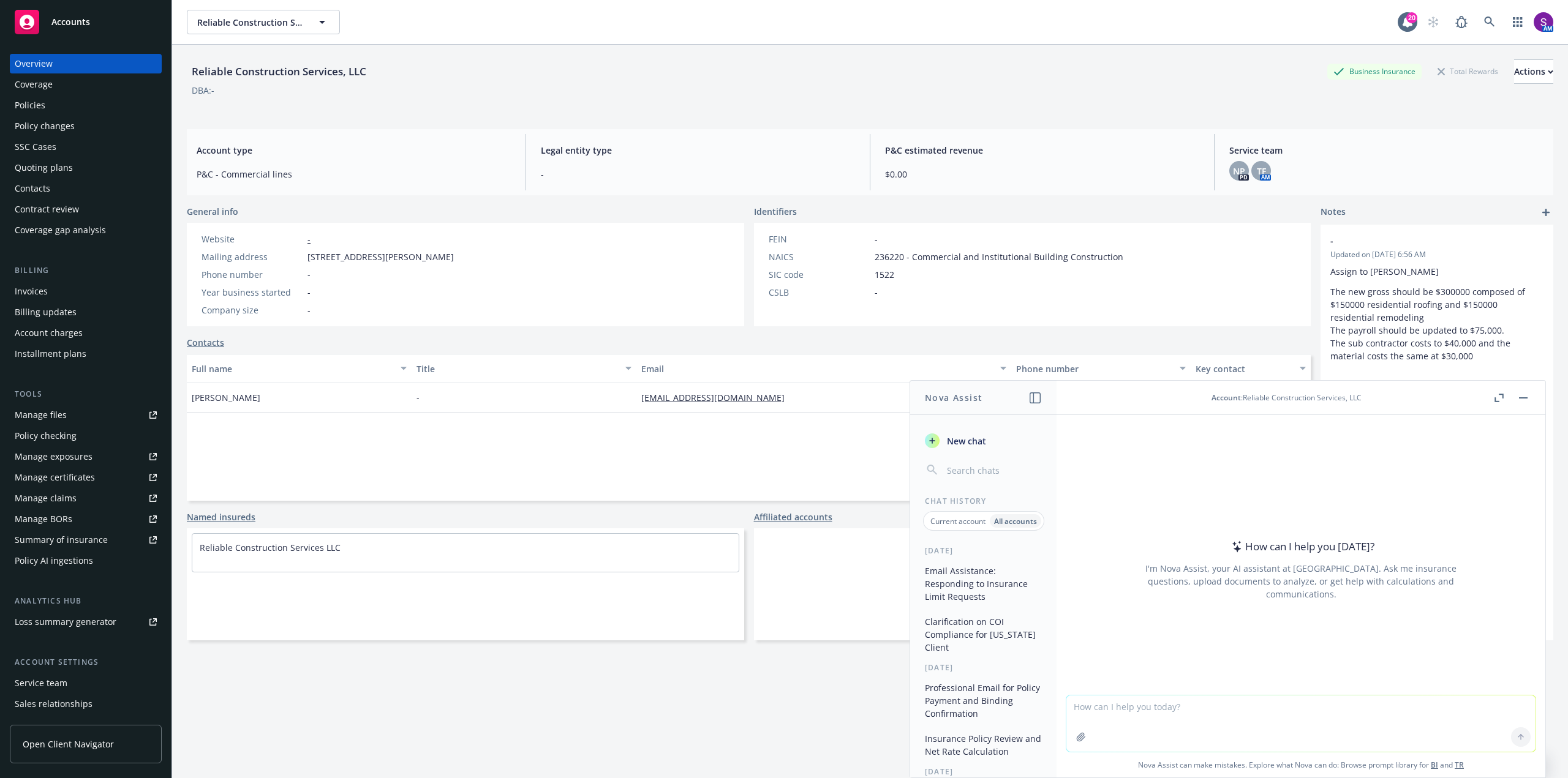
click at [47, 106] on div "Policies" at bounding box center [85, 105] width 142 height 20
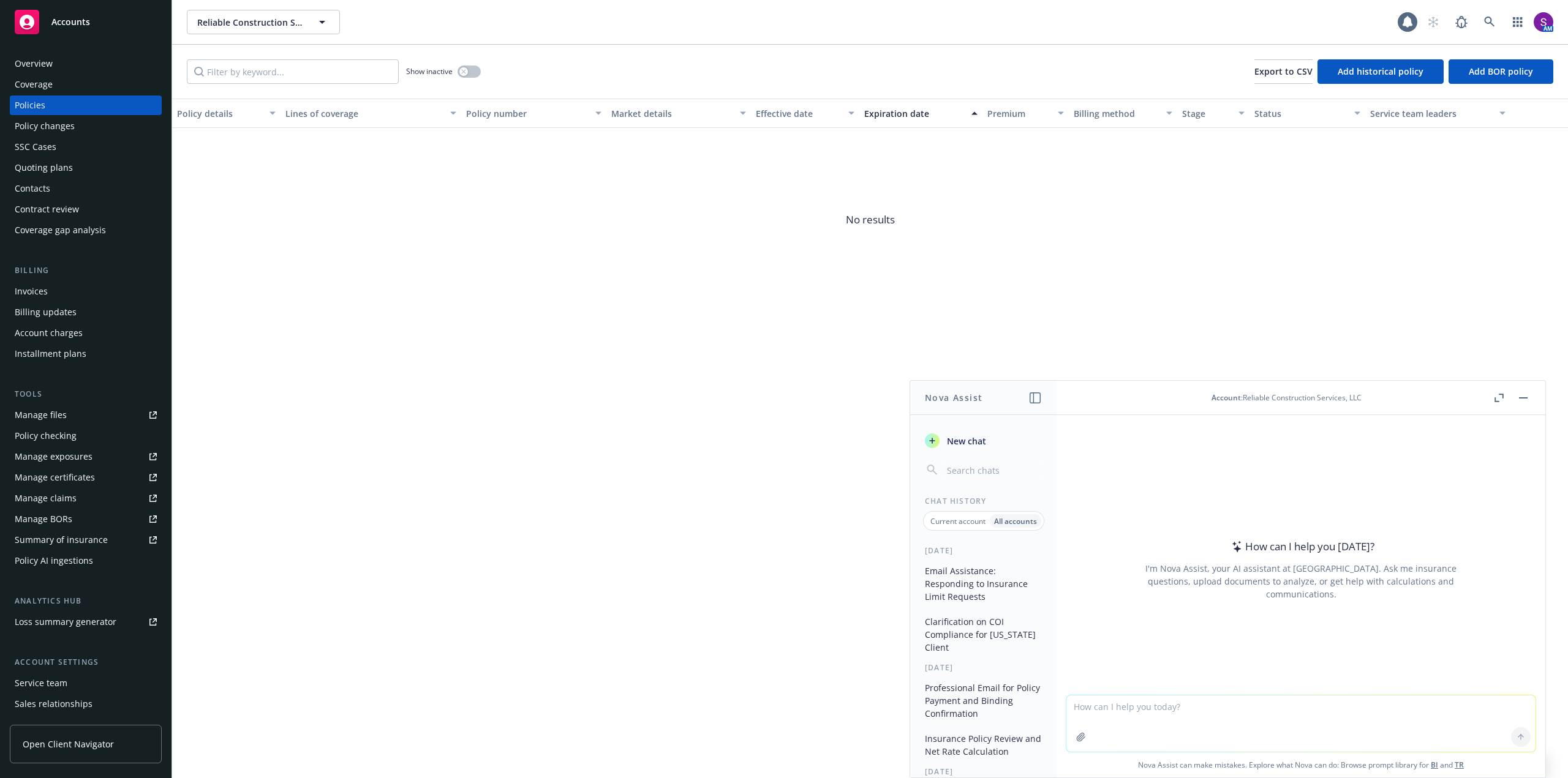
click at [45, 59] on div "Overview" at bounding box center [33, 64] width 38 height 20
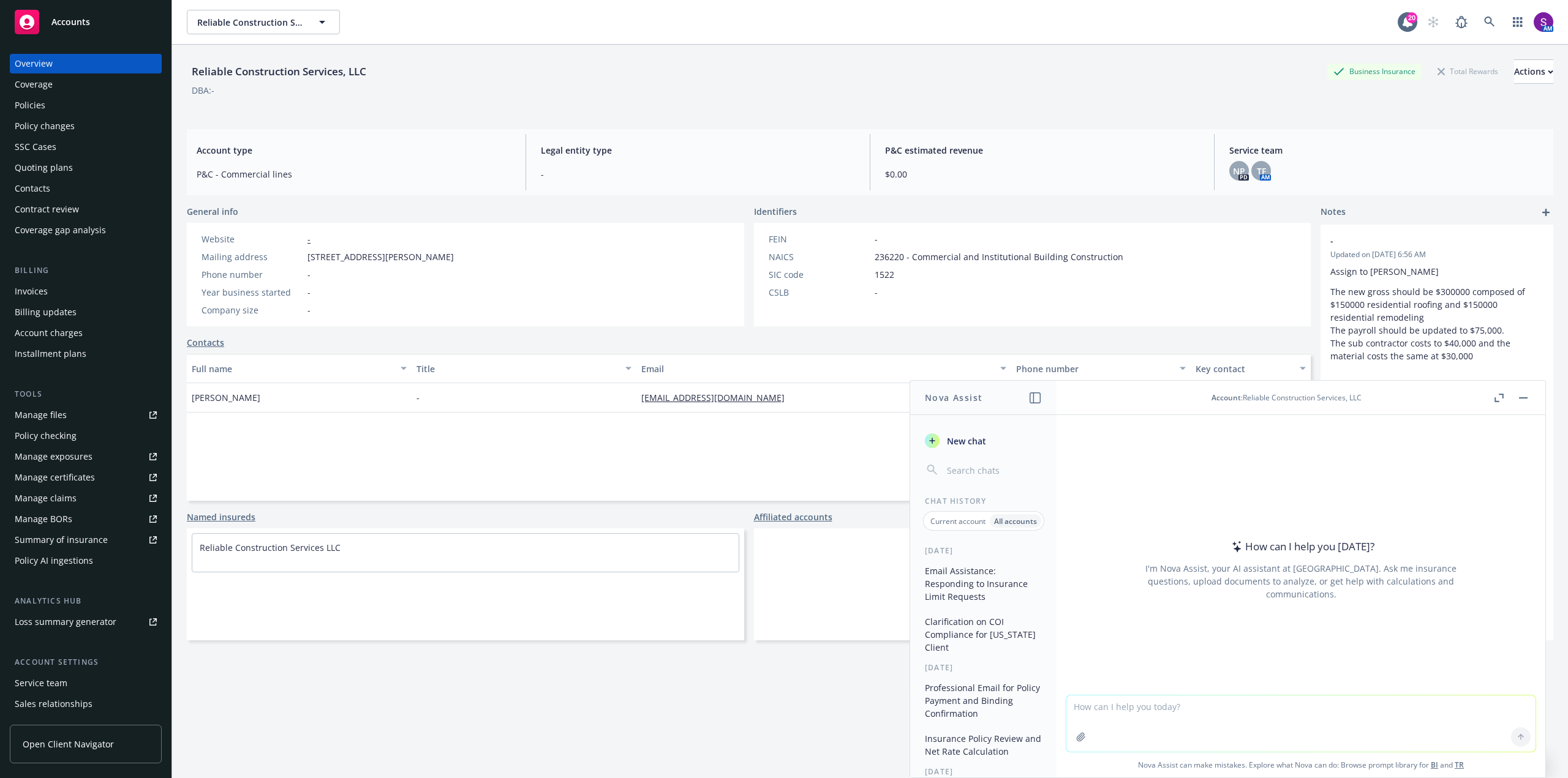
click at [50, 106] on div "Policies" at bounding box center [85, 105] width 142 height 20
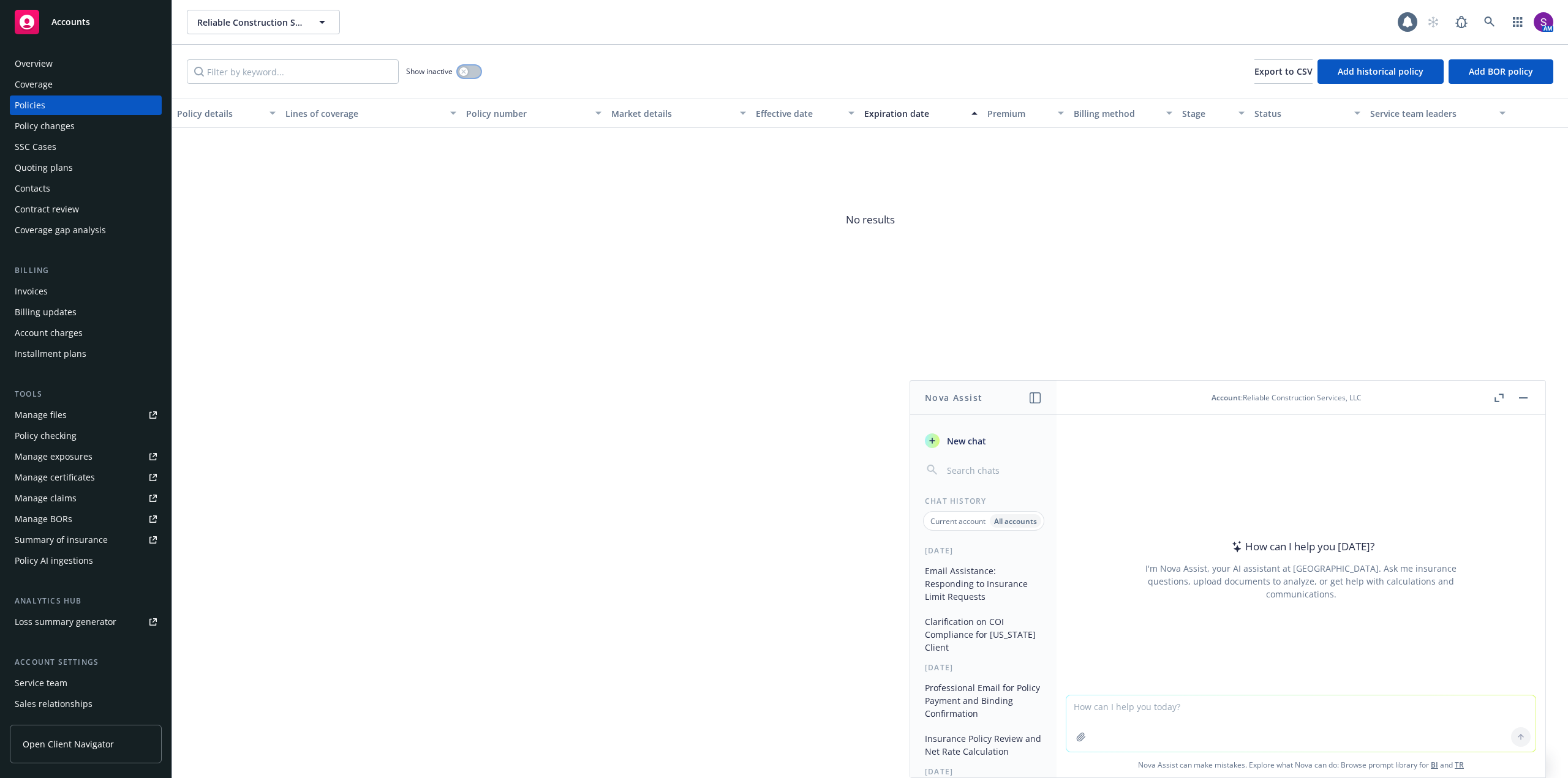
click at [465, 73] on icon "button" at bounding box center [464, 72] width 4 height 4
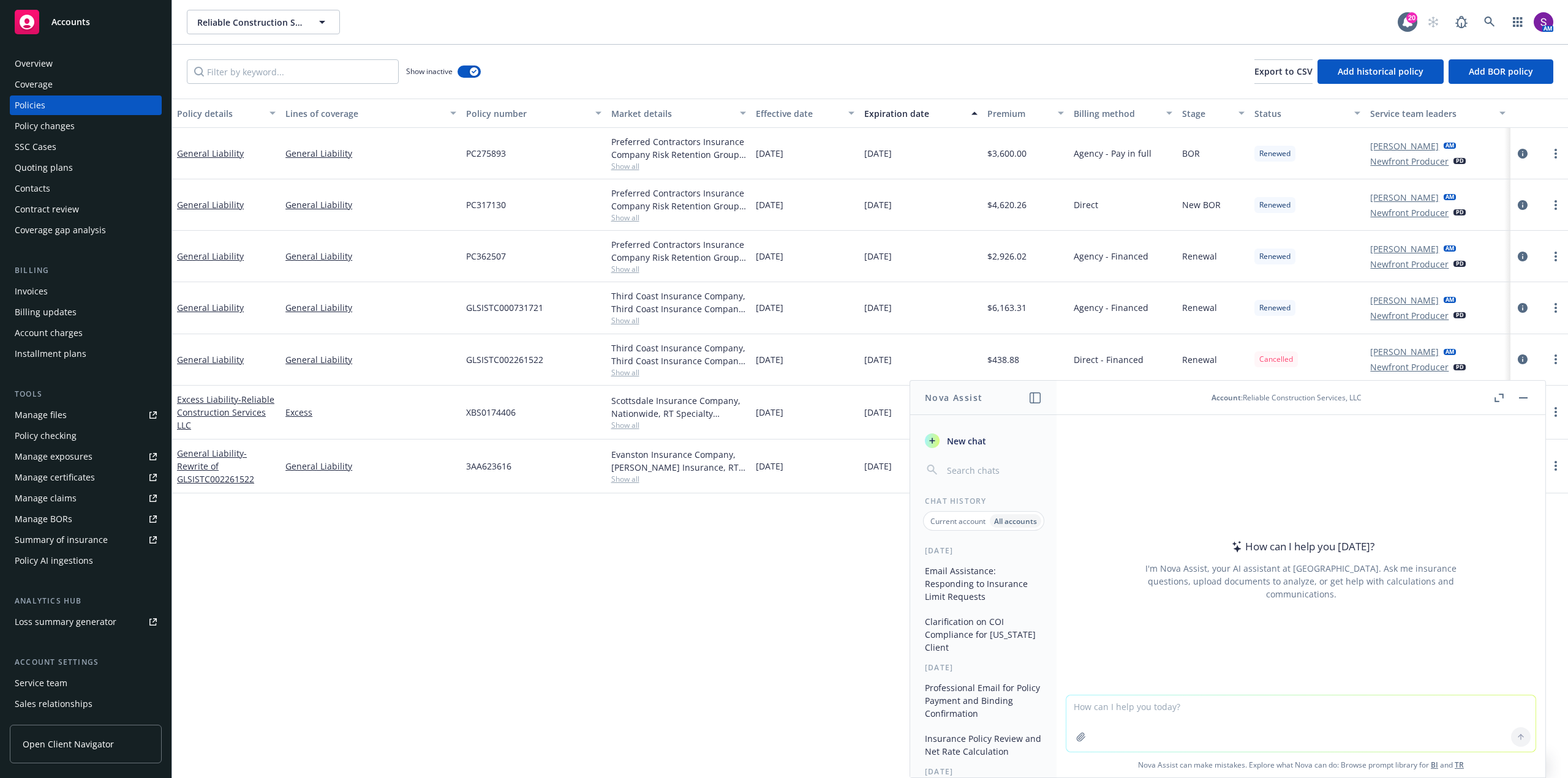
click at [1523, 399] on button "button" at bounding box center [1523, 398] width 14 height 14
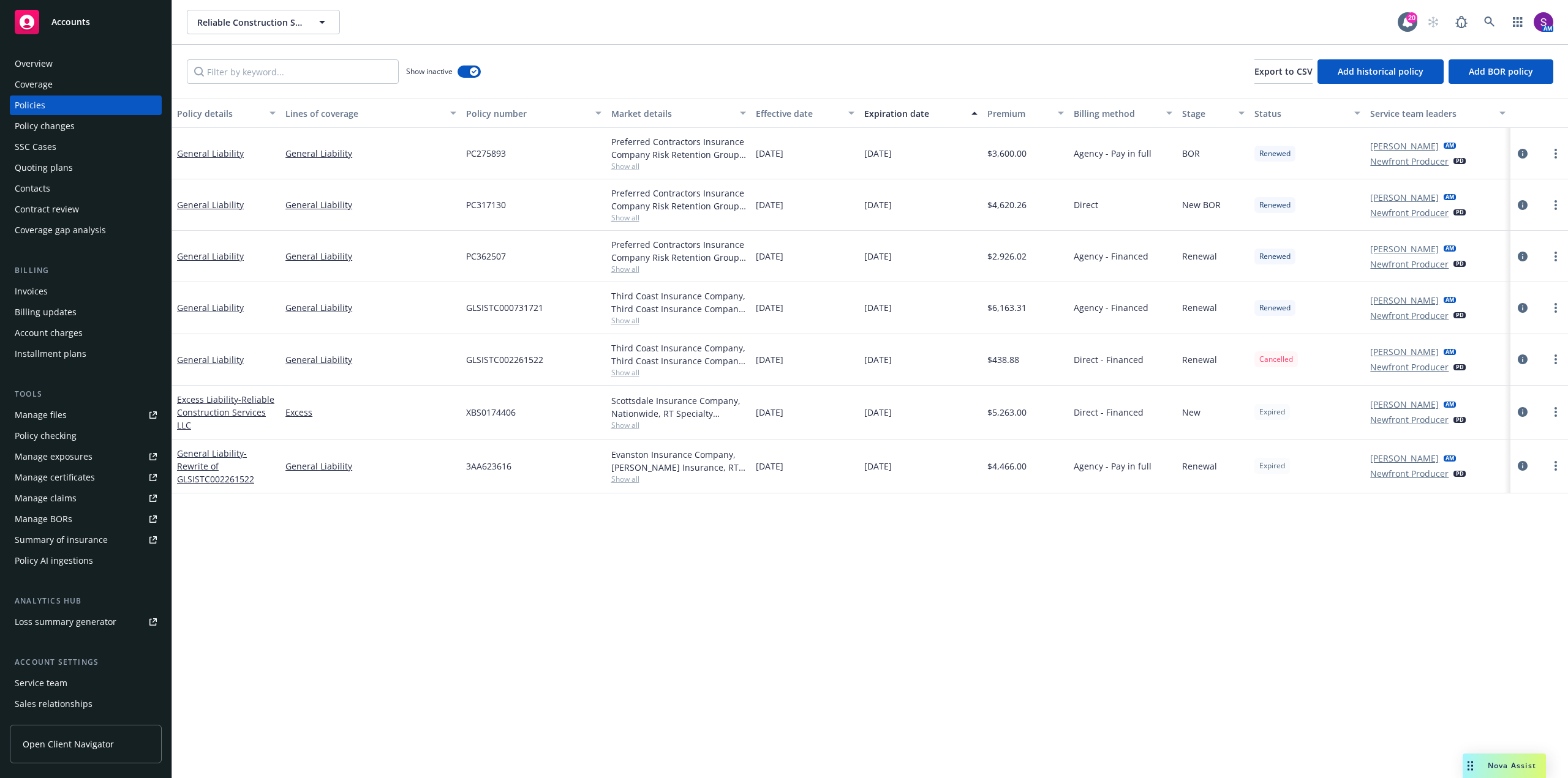
click at [90, 67] on div "Overview" at bounding box center [85, 64] width 142 height 20
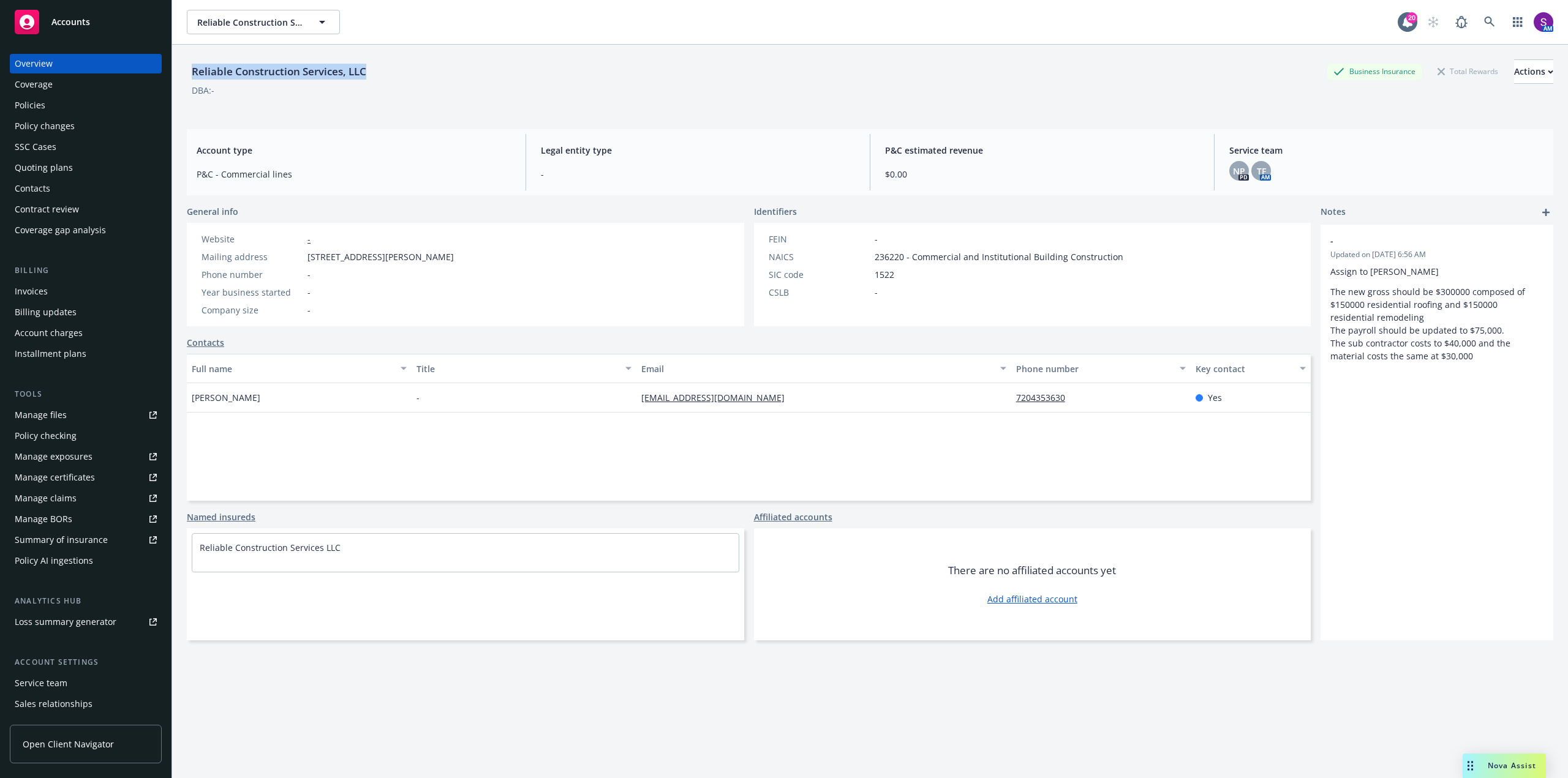
drag, startPoint x: 346, startPoint y: 72, endPoint x: 191, endPoint y: 76, distance: 155.1
click at [191, 76] on div "Reliable Construction Services, LLC Business Insurance Total Rewards Actions" at bounding box center [869, 72] width 1366 height 25
copy div "Reliable Construction Services, LLC"
click at [54, 111] on div "Policies" at bounding box center [85, 105] width 142 height 20
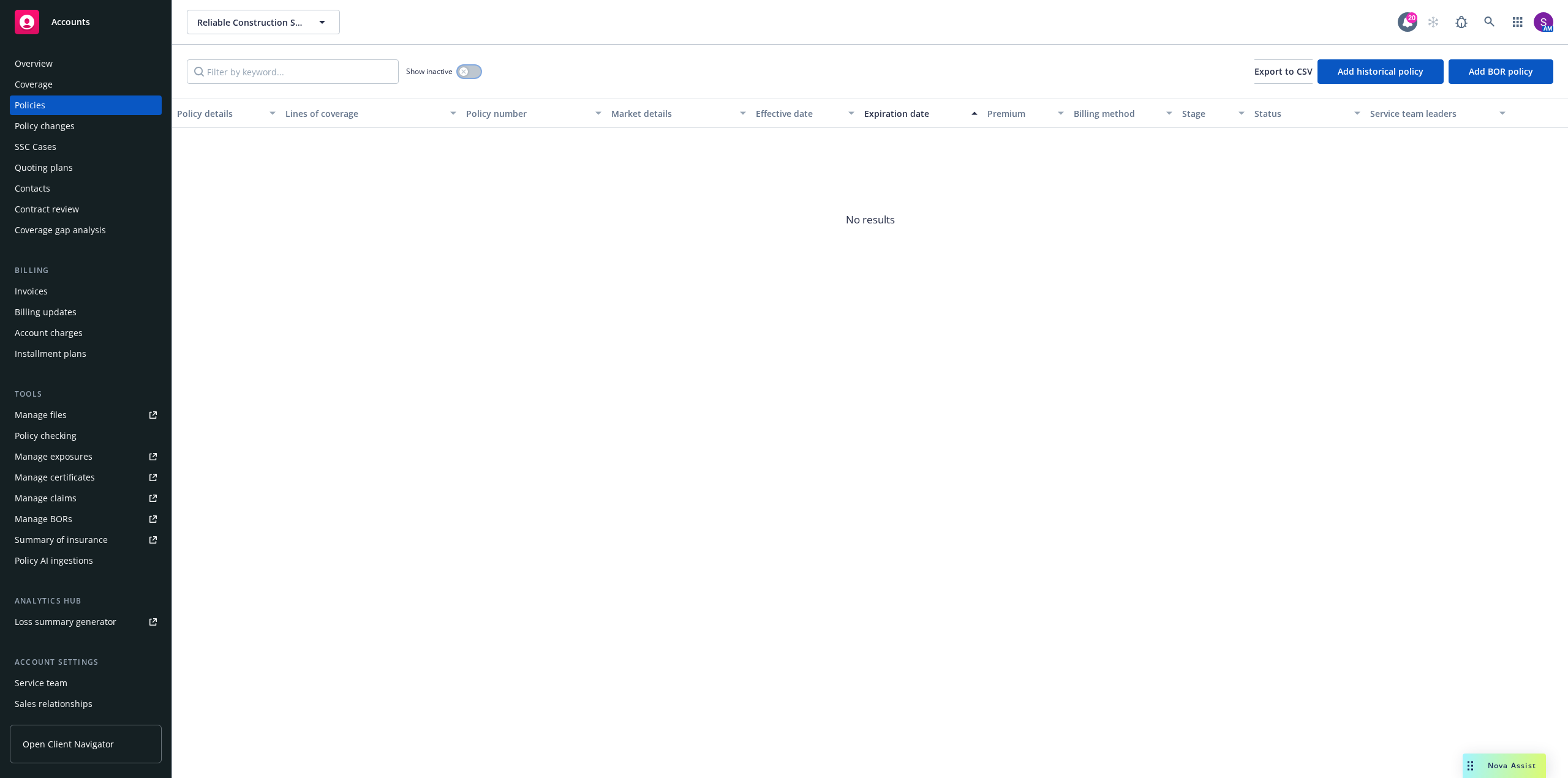
click at [470, 76] on button "button" at bounding box center [469, 72] width 23 height 12
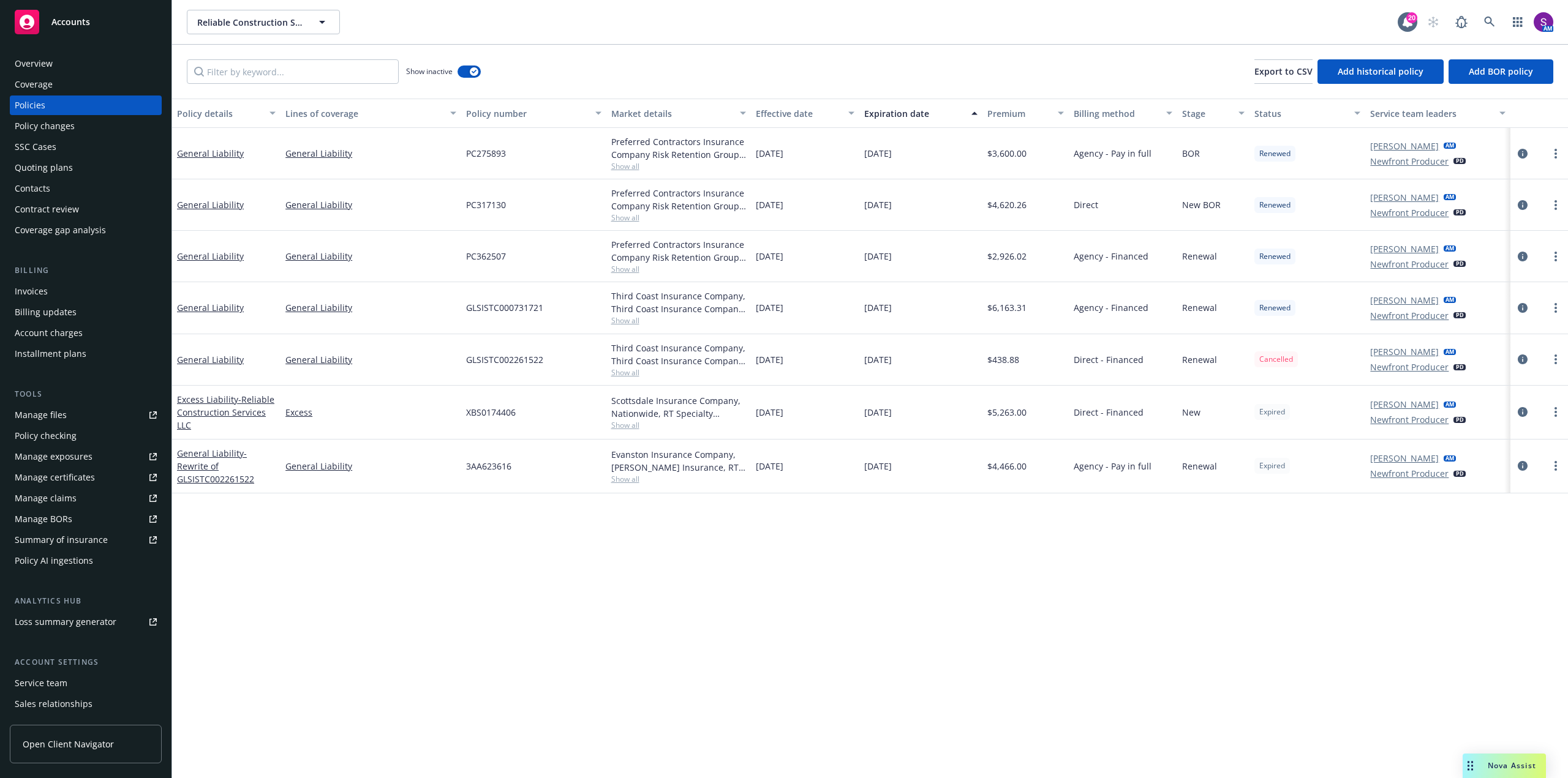
click at [96, 66] on div "Overview" at bounding box center [85, 64] width 142 height 20
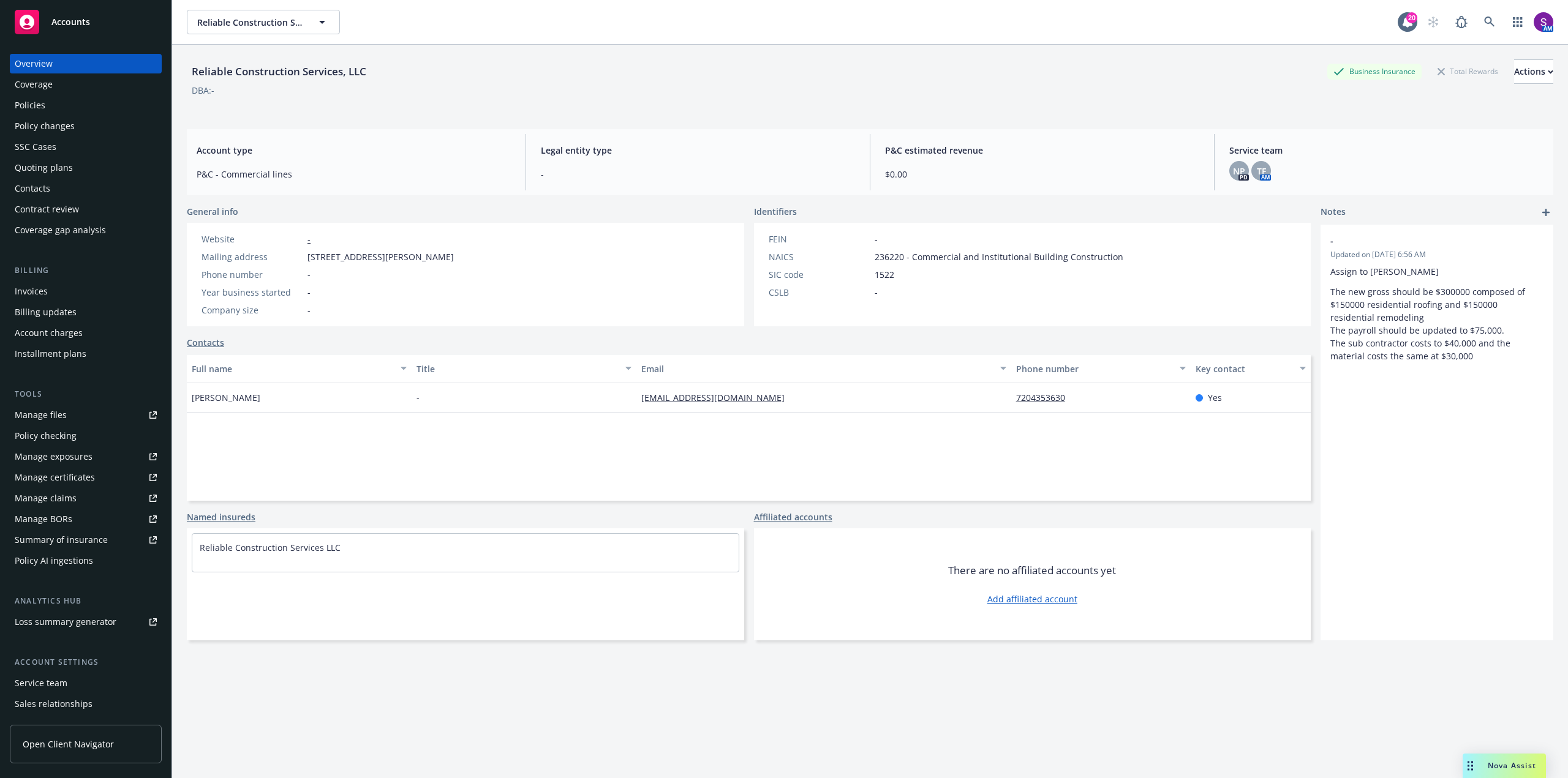
click at [54, 416] on div "Manage files" at bounding box center [41, 415] width 52 height 20
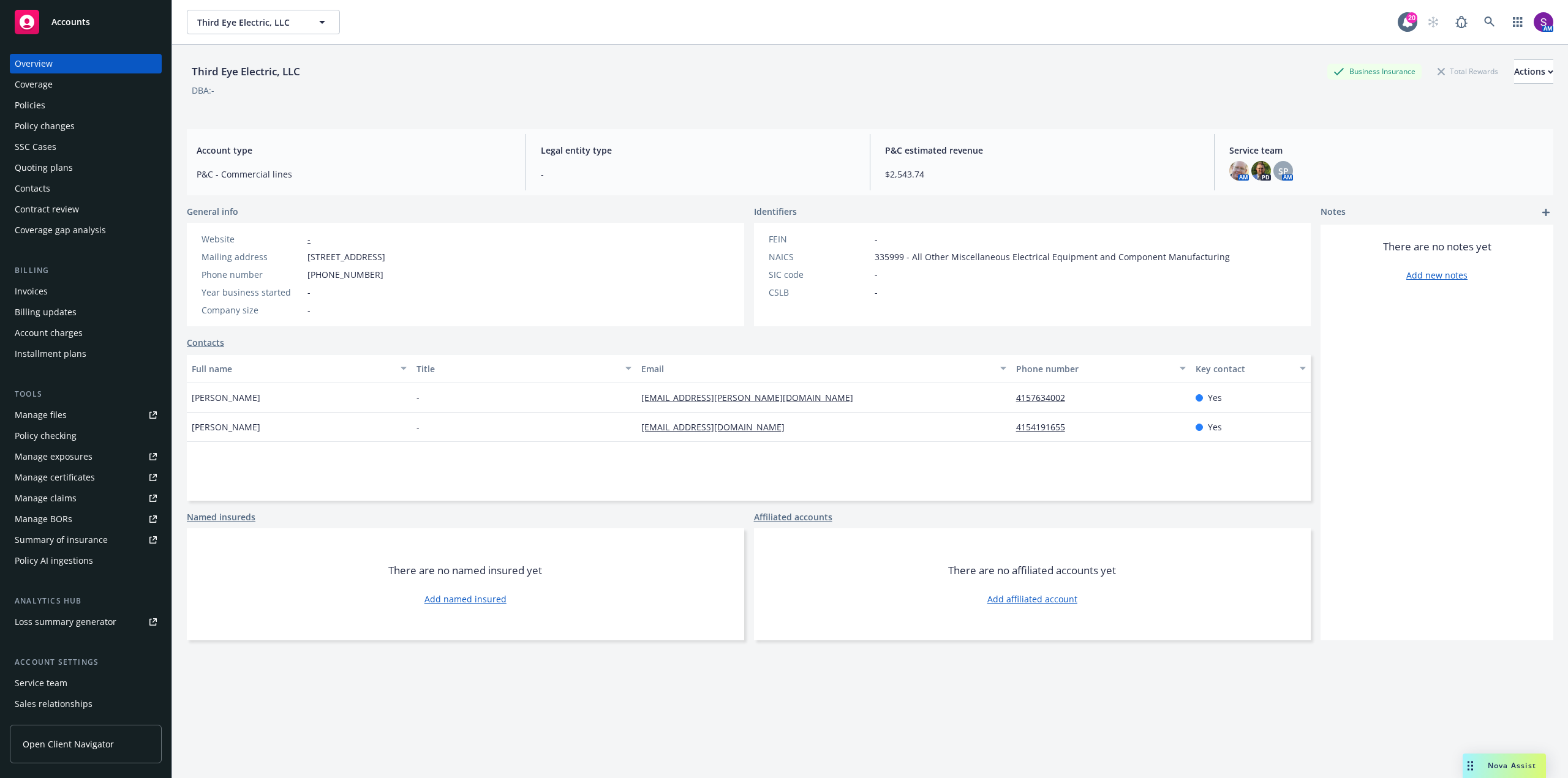
click at [48, 64] on div "Overview" at bounding box center [33, 64] width 38 height 20
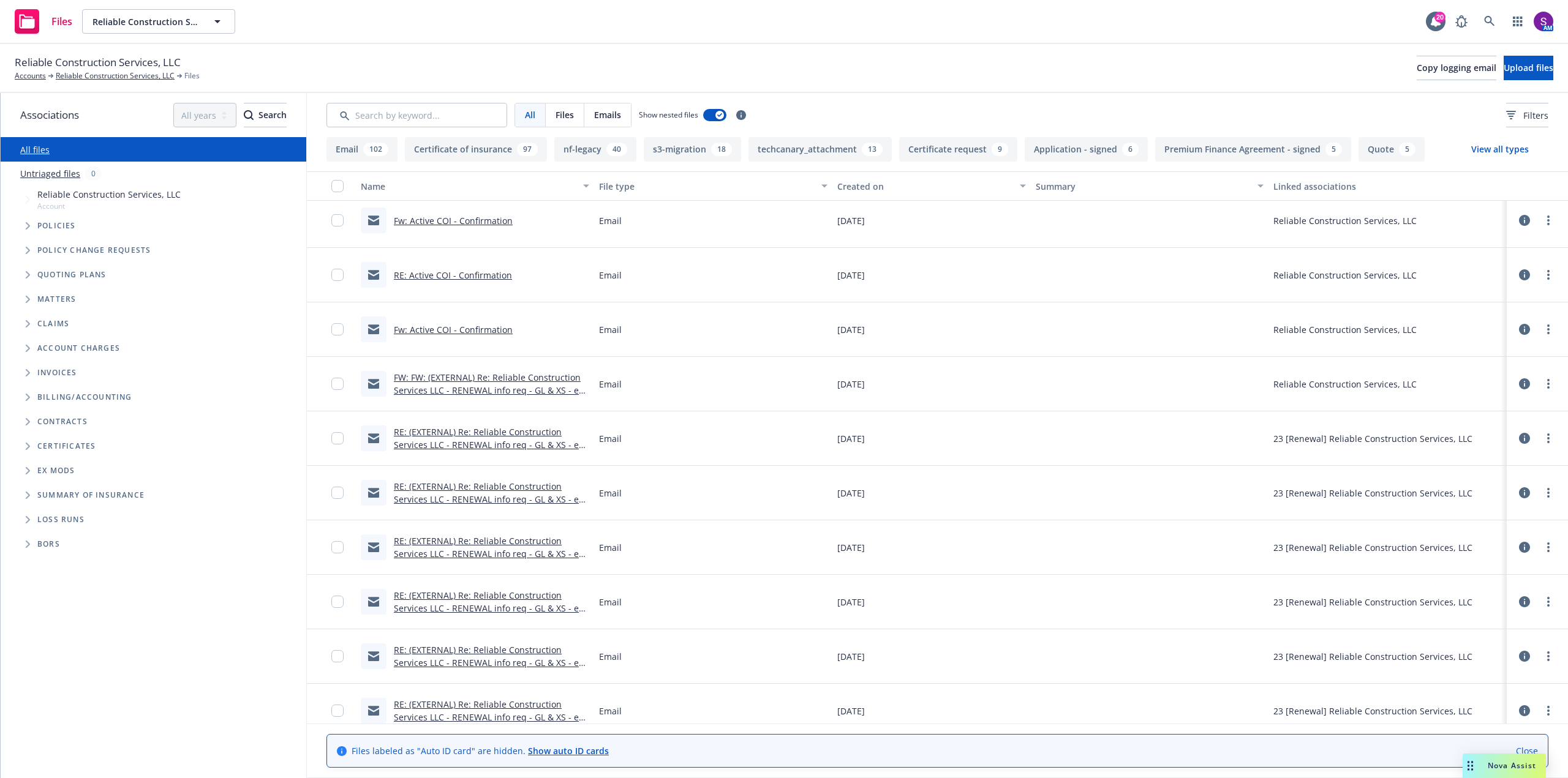
scroll to position [796, 0]
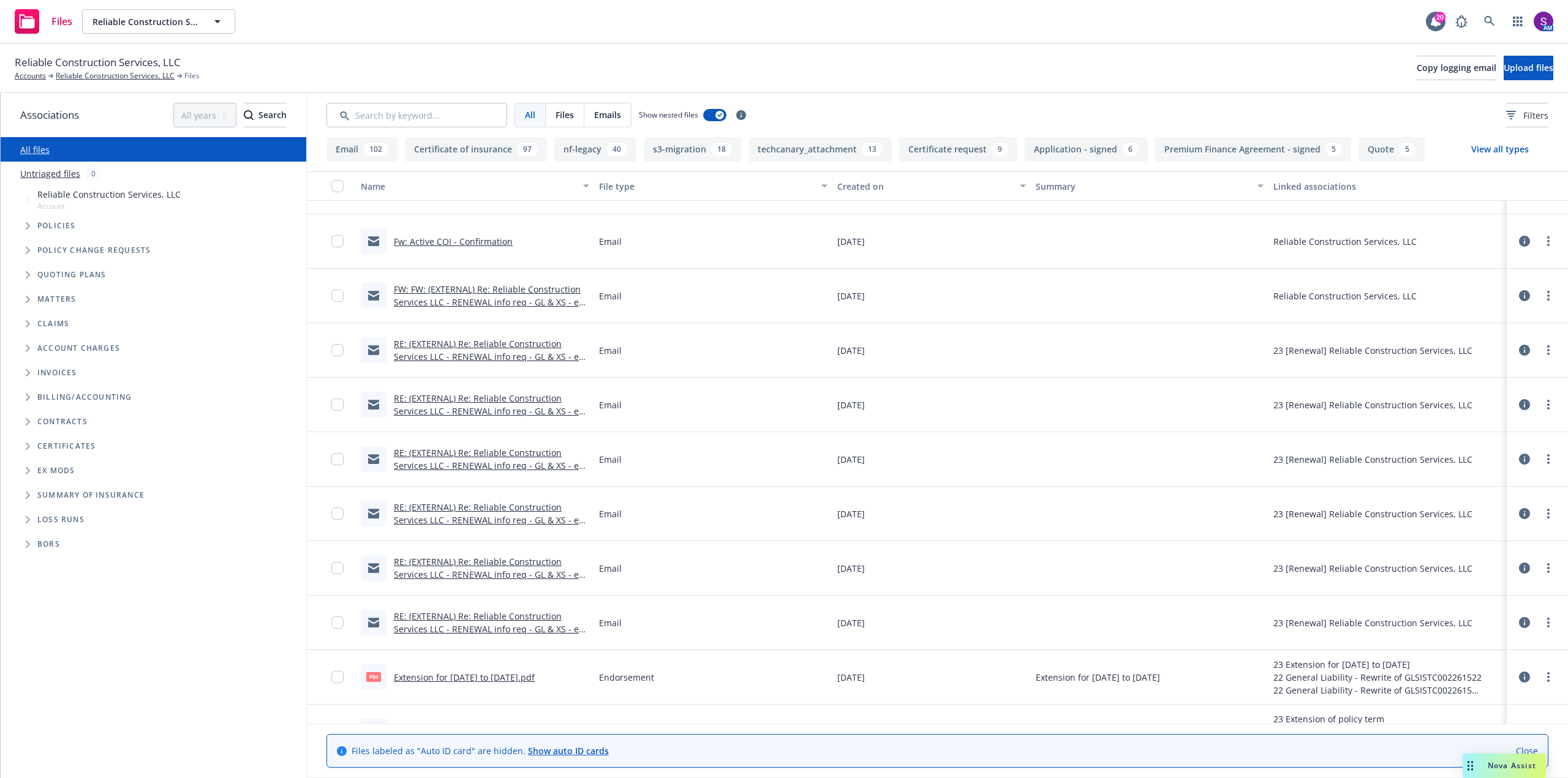
click at [470, 294] on link "FW: FW: (EXTERNAL) Re: Reliable Construction Services LLC - RENEWAL info req - …" at bounding box center [488, 302] width 190 height 38
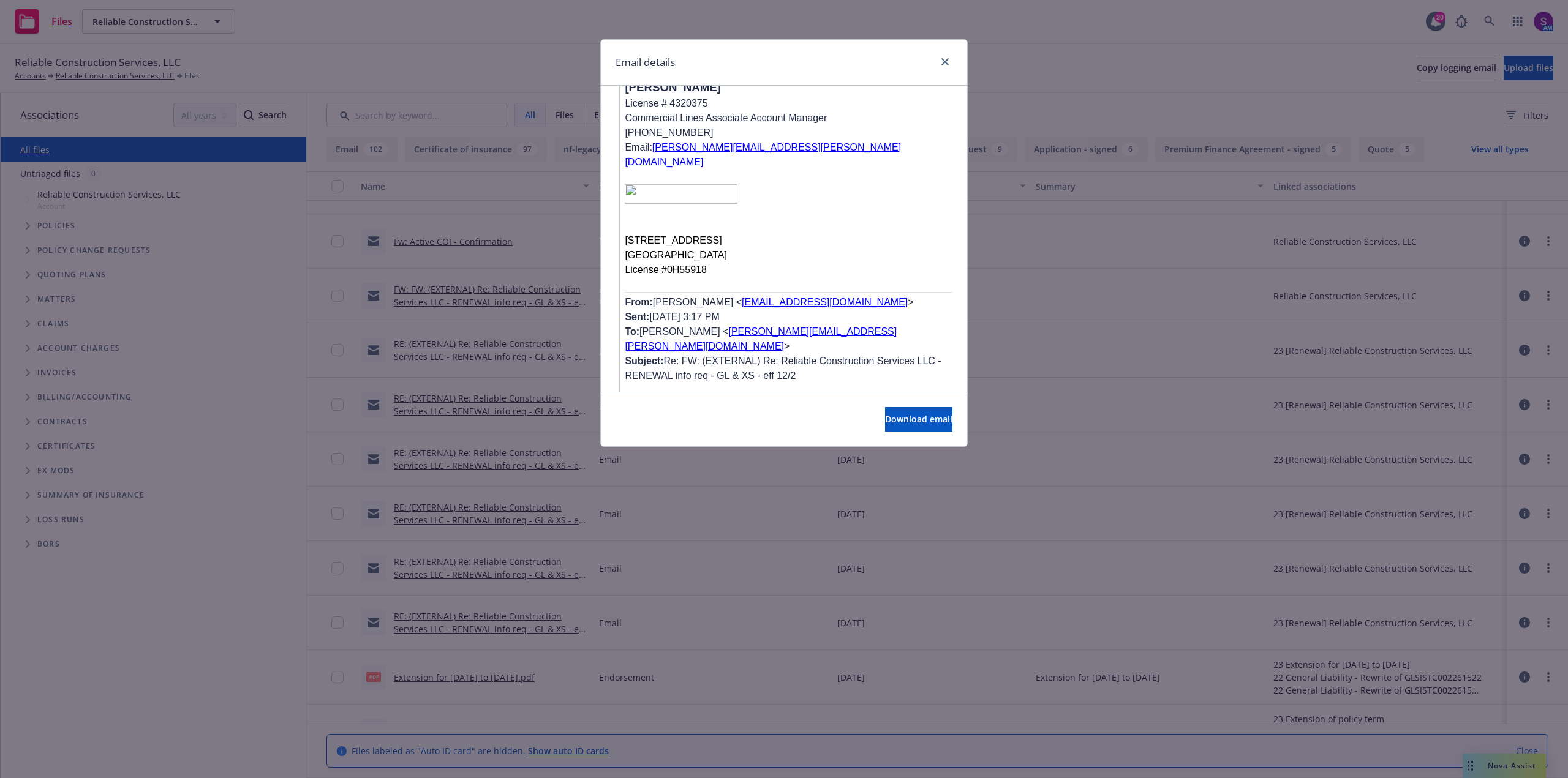
scroll to position [735, 0]
click at [946, 59] on icon "close" at bounding box center [945, 61] width 7 height 7
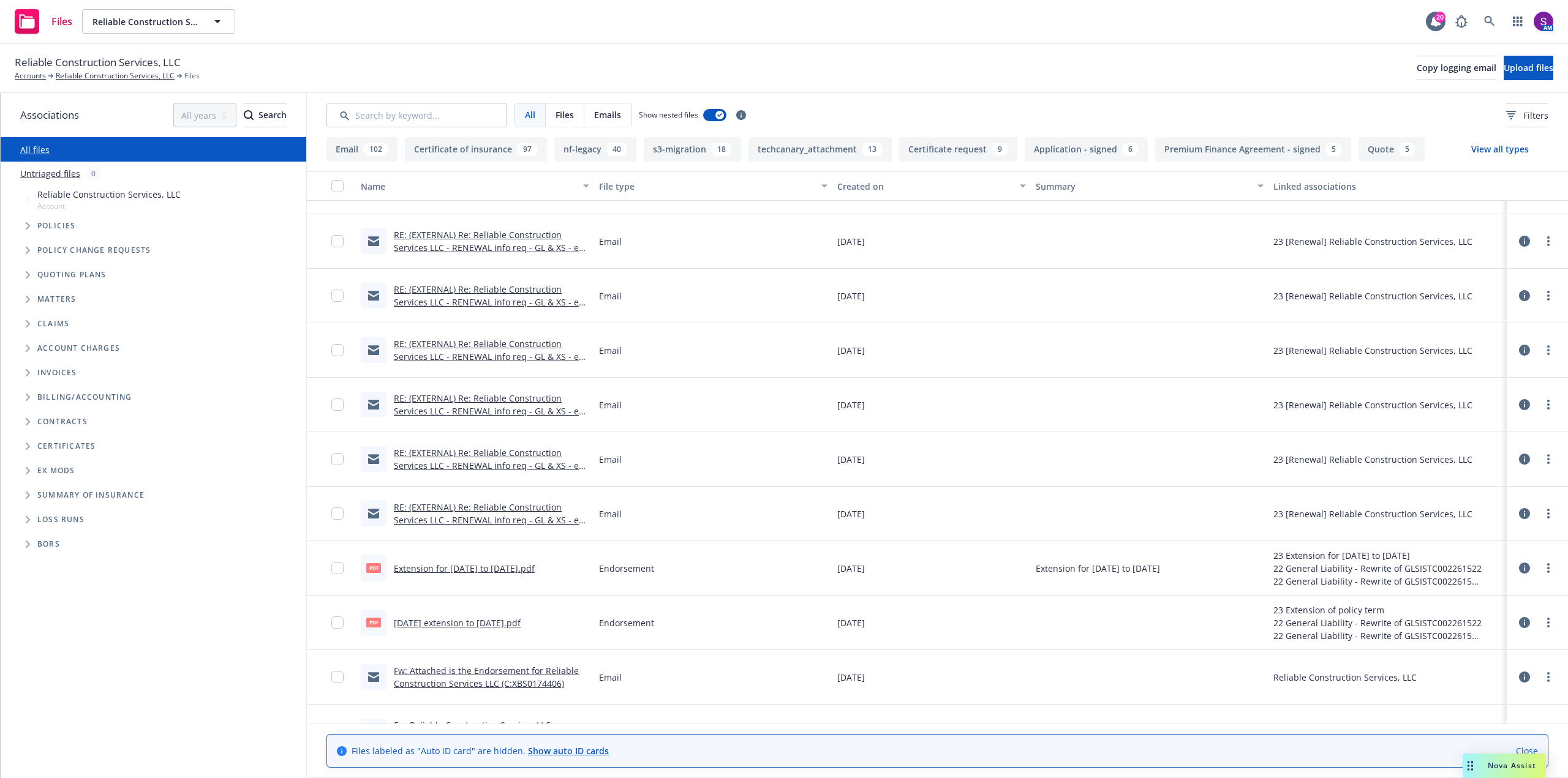
scroll to position [980, 0]
